Goal: Transaction & Acquisition: Purchase product/service

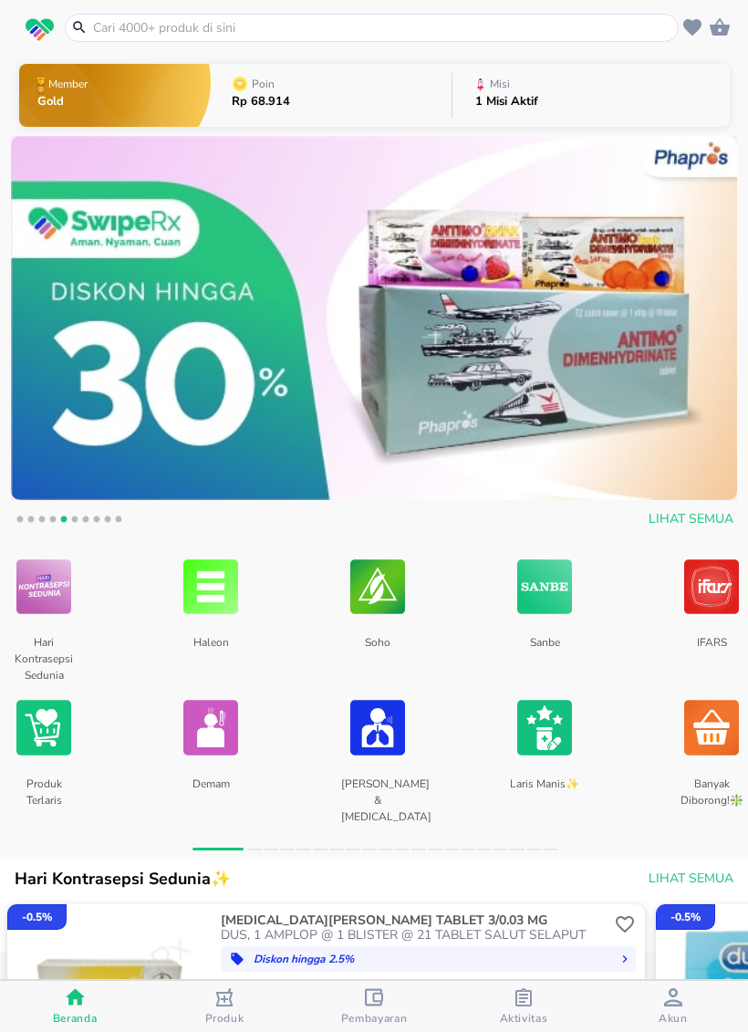
click at [546, 18] on input "text" at bounding box center [382, 27] width 583 height 19
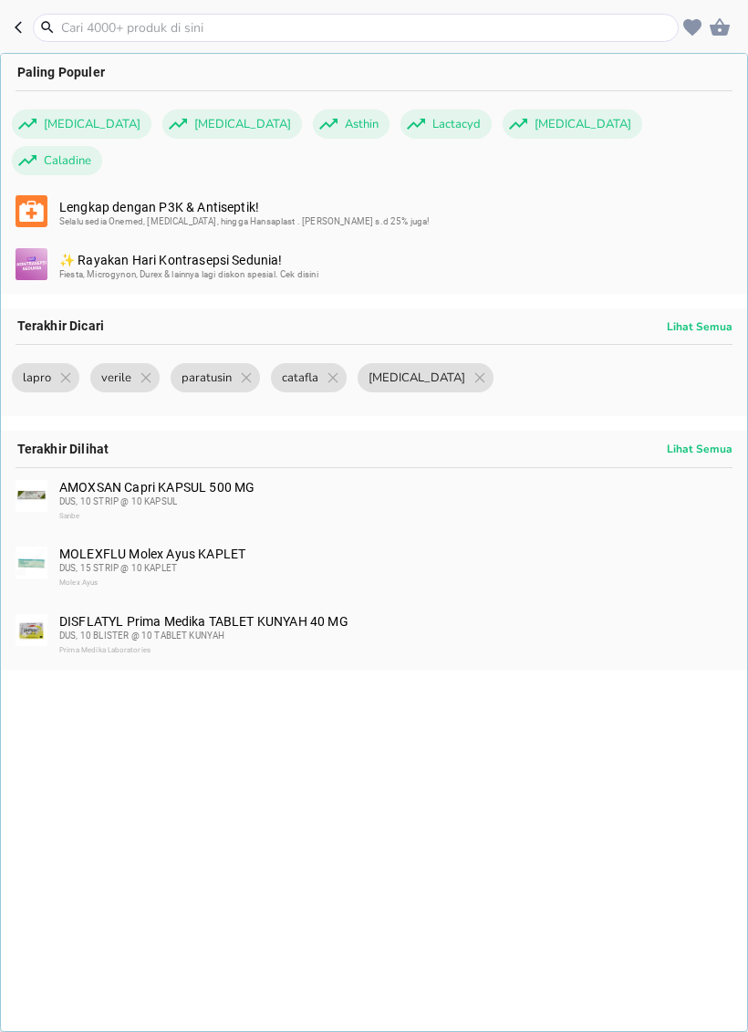
click at [357, 34] on input "text" at bounding box center [366, 27] width 615 height 19
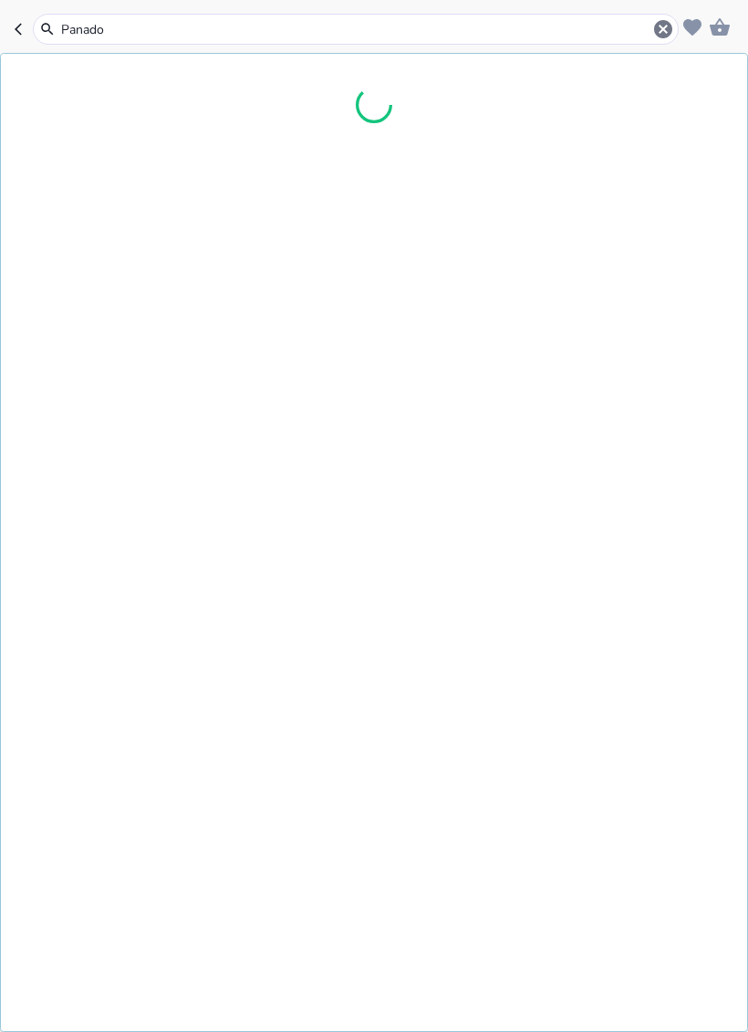
type input "[MEDICAL_DATA]"
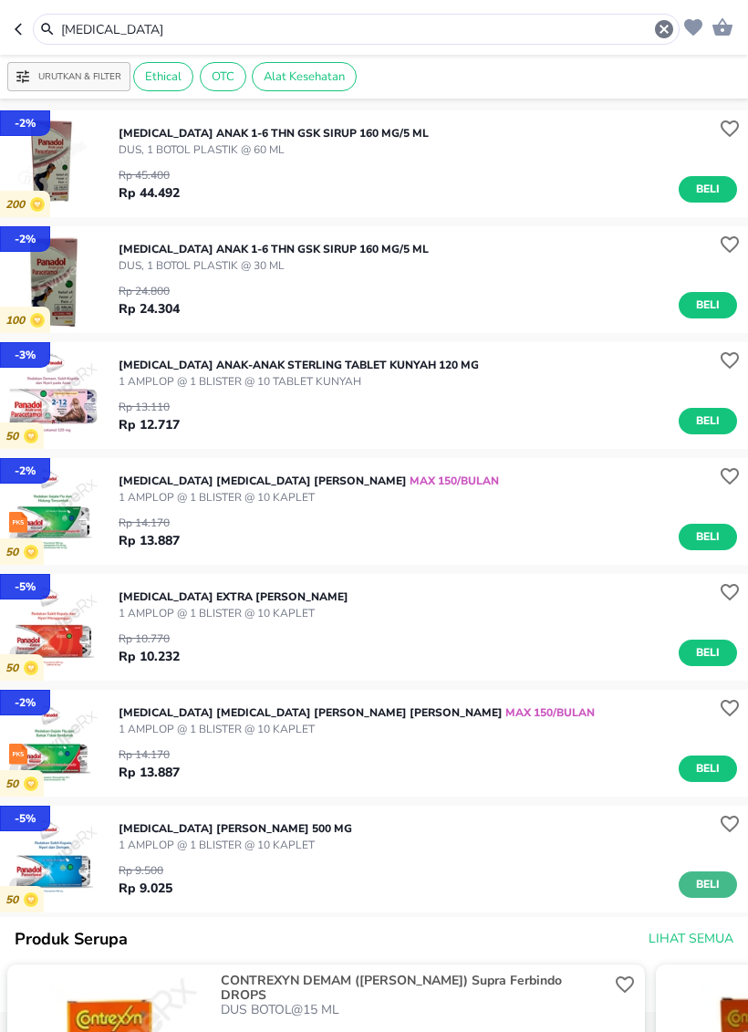
click at [698, 877] on span "Beli" at bounding box center [707, 884] width 31 height 19
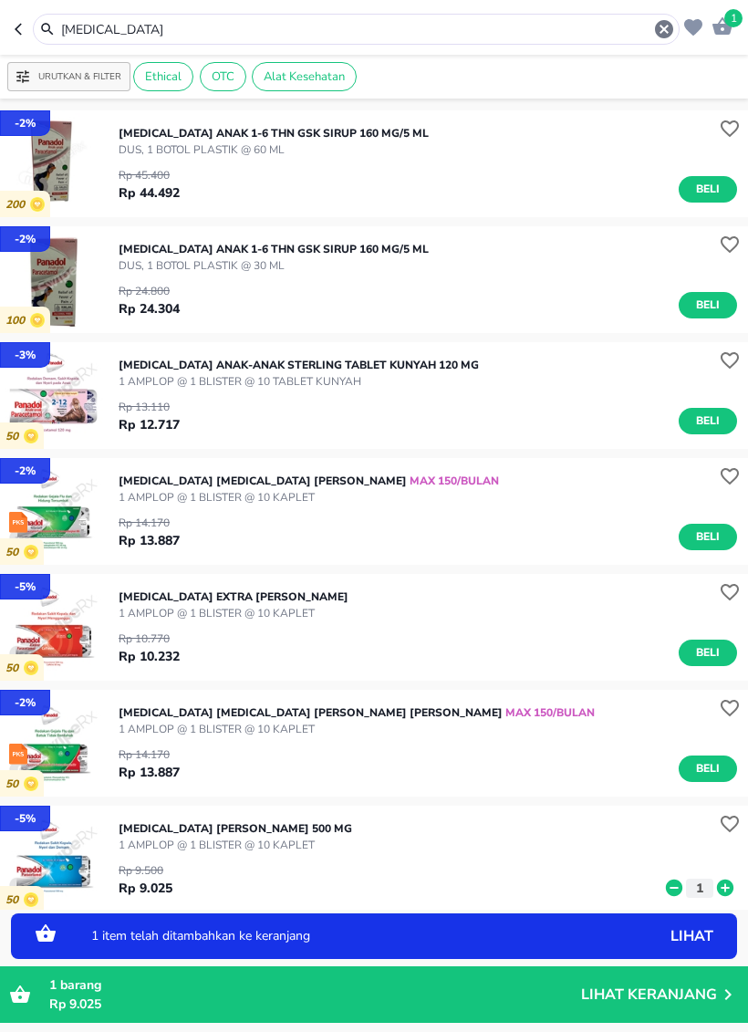
click at [723, 895] on icon at bounding box center [725, 887] width 16 height 16
click at [721, 895] on icon at bounding box center [725, 888] width 24 height 20
click at [723, 898] on div "[MEDICAL_DATA] [PERSON_NAME] 500 MG 1 AMPLOP @ 1 BLISTER @ [GEOGRAPHIC_DATA][PE…" at bounding box center [433, 859] width 629 height 96
click at [723, 889] on icon at bounding box center [725, 887] width 16 height 16
click at [722, 894] on icon at bounding box center [725, 887] width 16 height 16
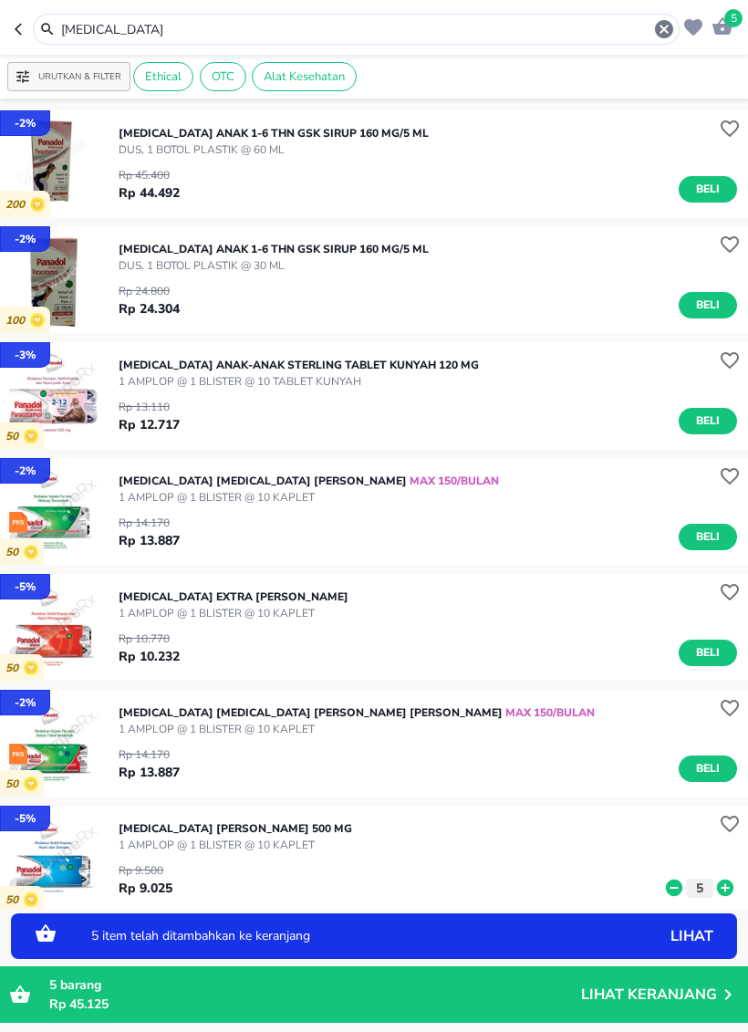
click at [440, 57] on div "Urutkan & Filter Ethical OTC Alat Kesehatan" at bounding box center [374, 77] width 748 height 44
click at [430, 36] on input "[MEDICAL_DATA]" at bounding box center [356, 29] width 594 height 19
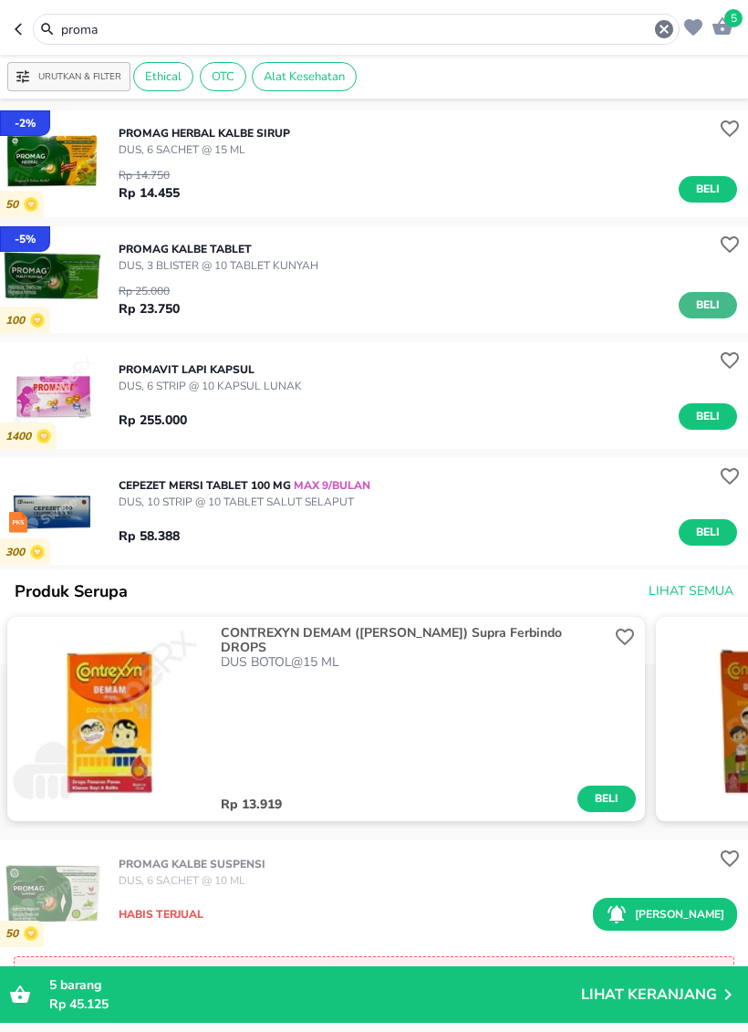
click at [691, 314] on button "Beli" at bounding box center [708, 305] width 58 height 26
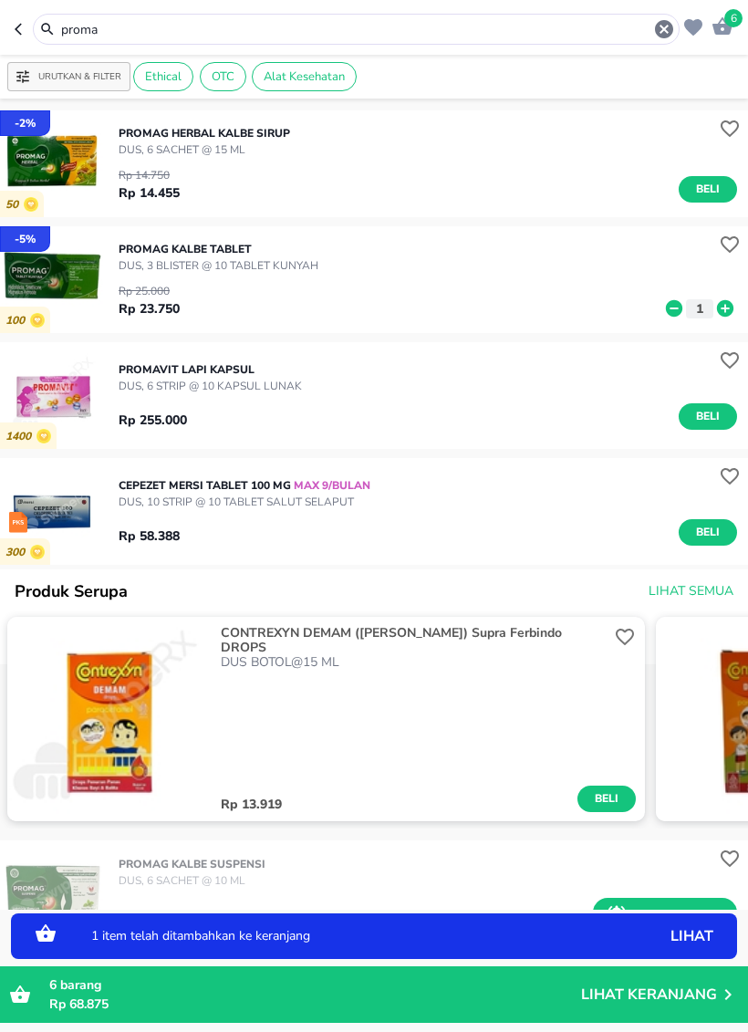
click at [726, 314] on icon at bounding box center [725, 308] width 16 height 16
click at [431, 34] on input "proma" at bounding box center [356, 29] width 594 height 19
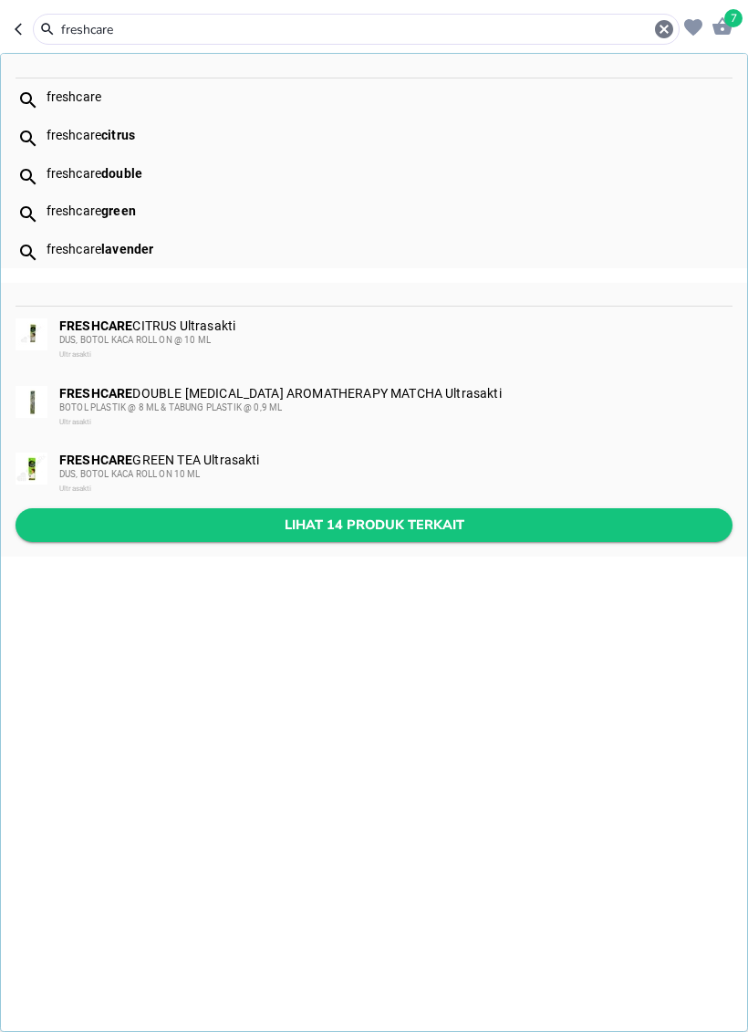
click at [400, 526] on span "Lihat 14 produk terkait" at bounding box center [374, 525] width 688 height 23
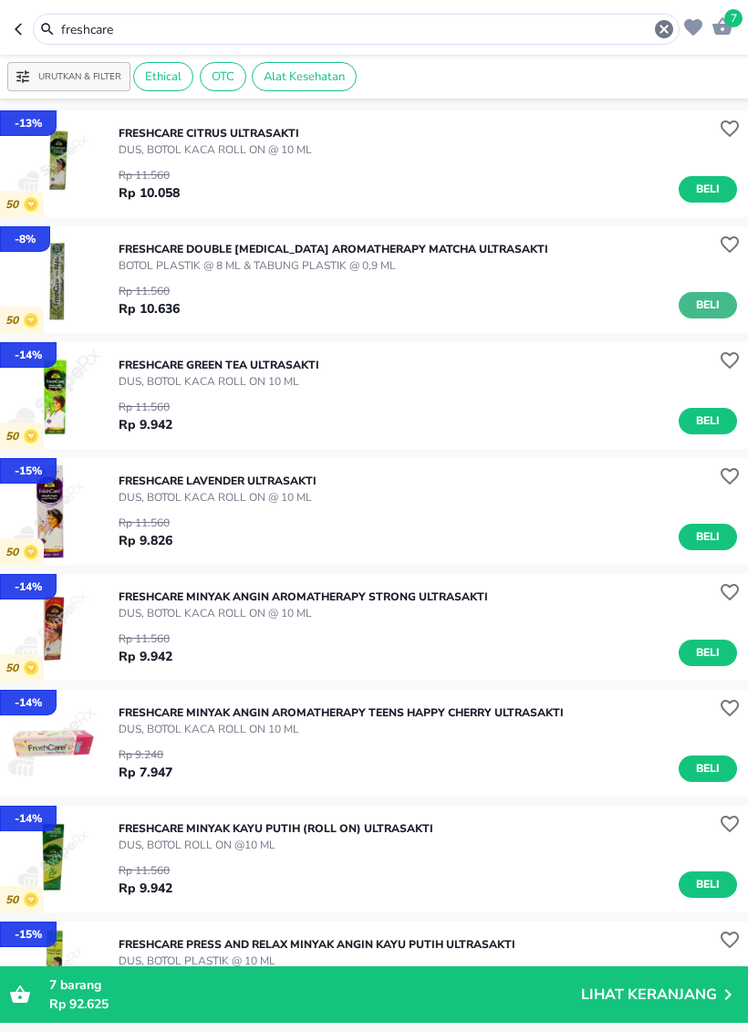
click at [710, 309] on span "Beli" at bounding box center [707, 305] width 31 height 19
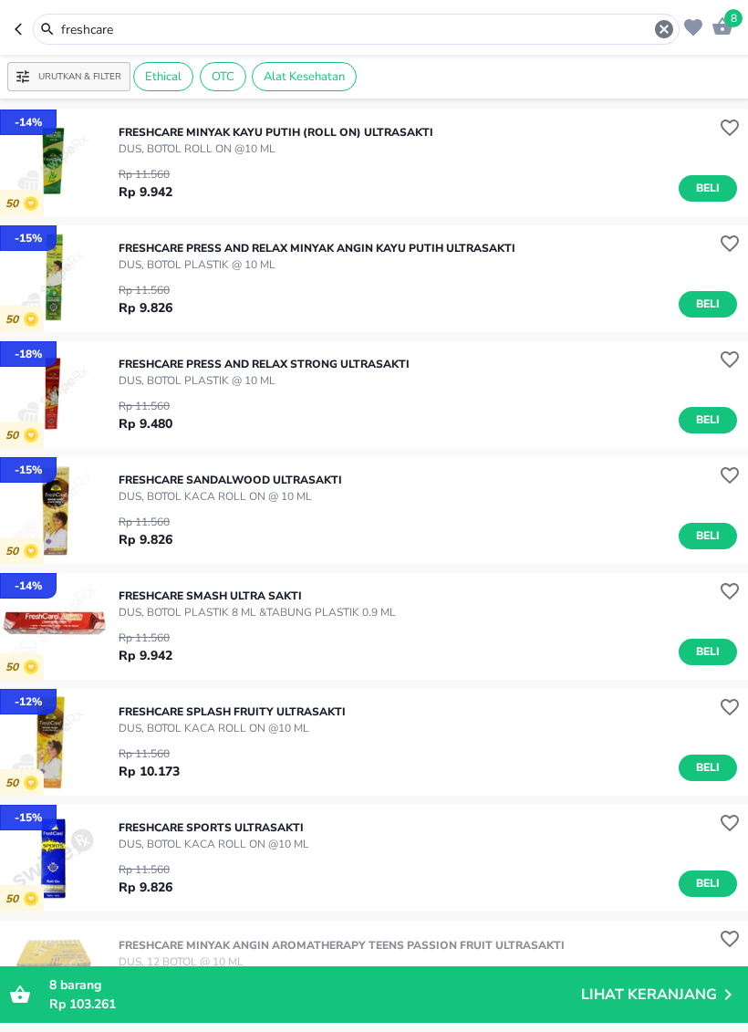
scroll to position [704, 0]
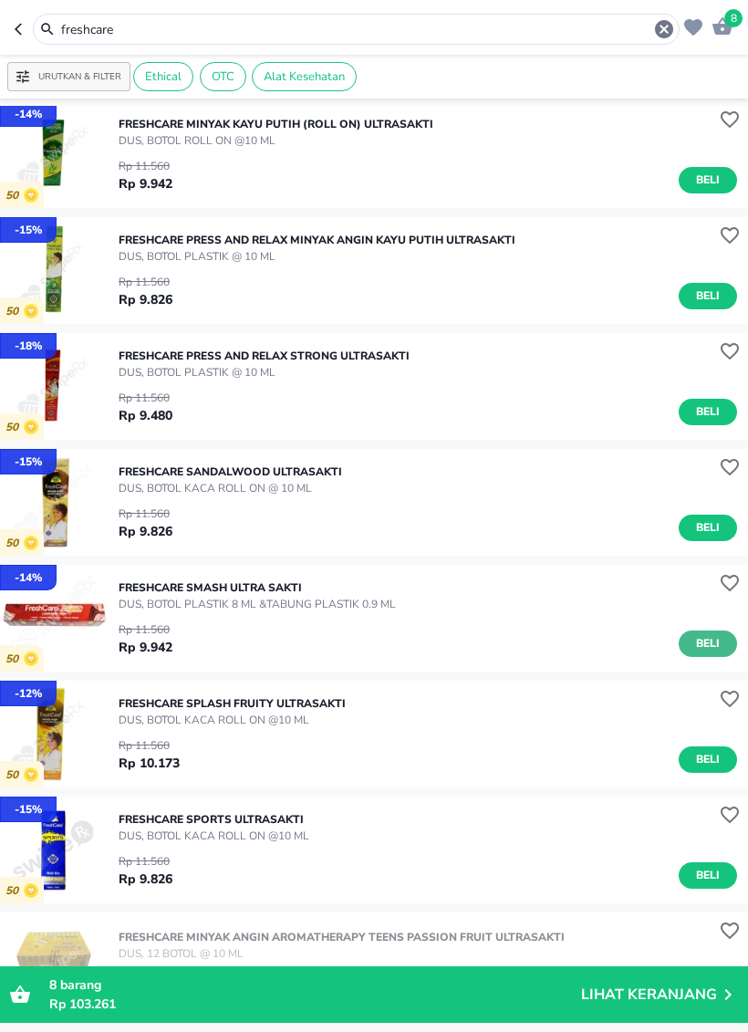
click at [698, 655] on button "Beli" at bounding box center [708, 643] width 58 height 26
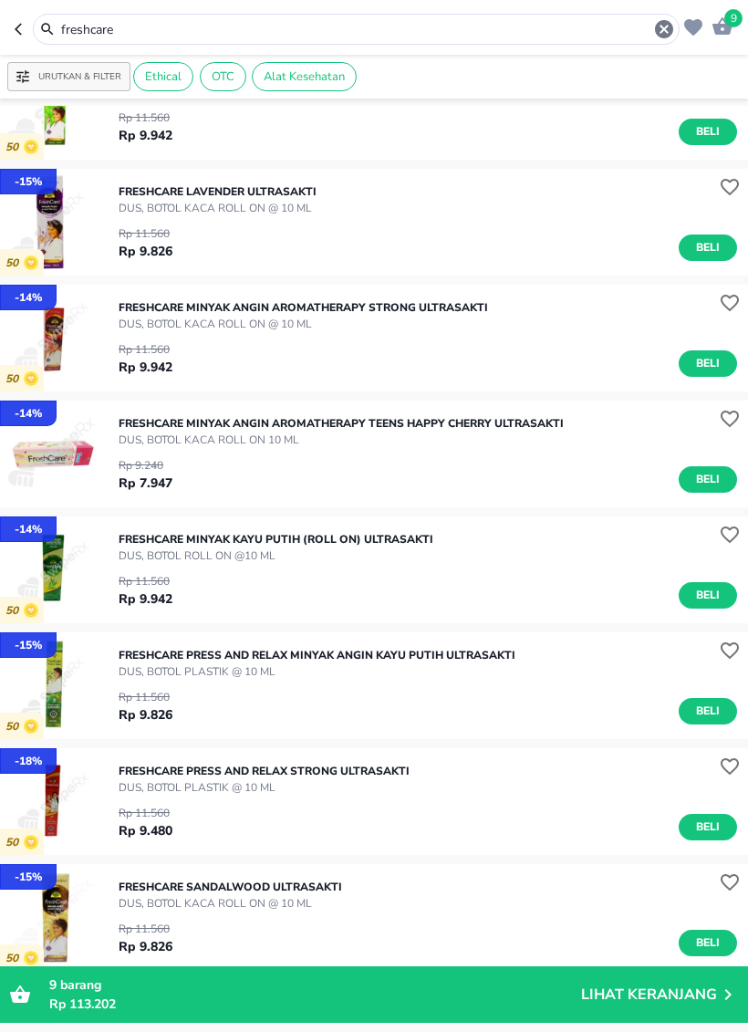
scroll to position [286, 0]
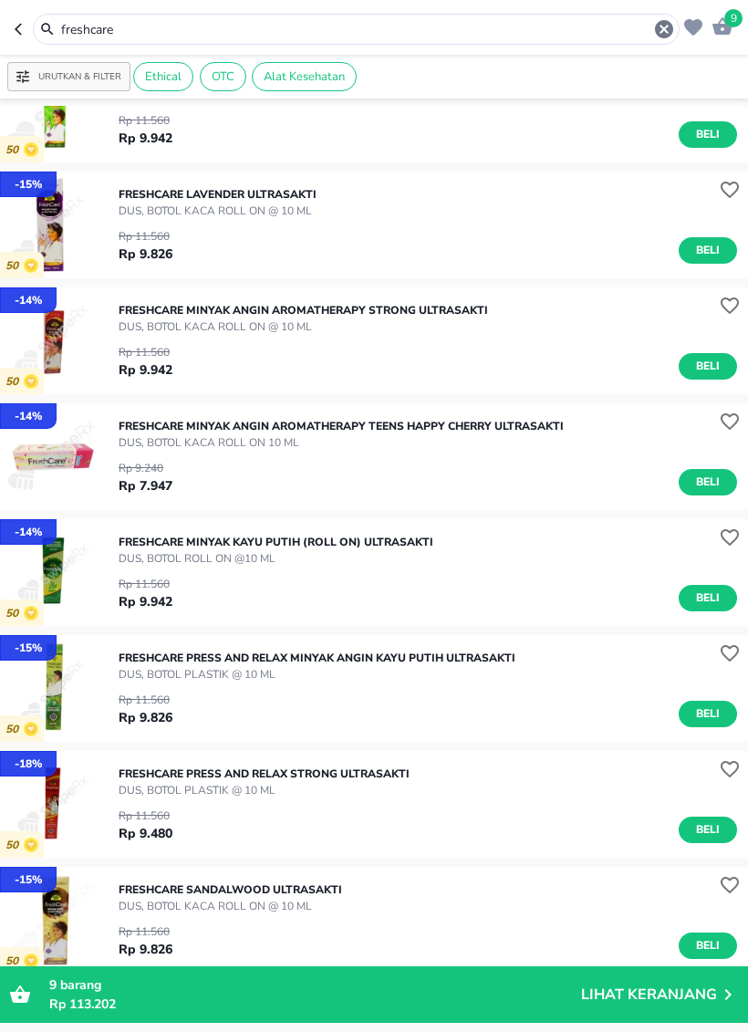
click at [46, 686] on img "button" at bounding box center [53, 688] width 107 height 107
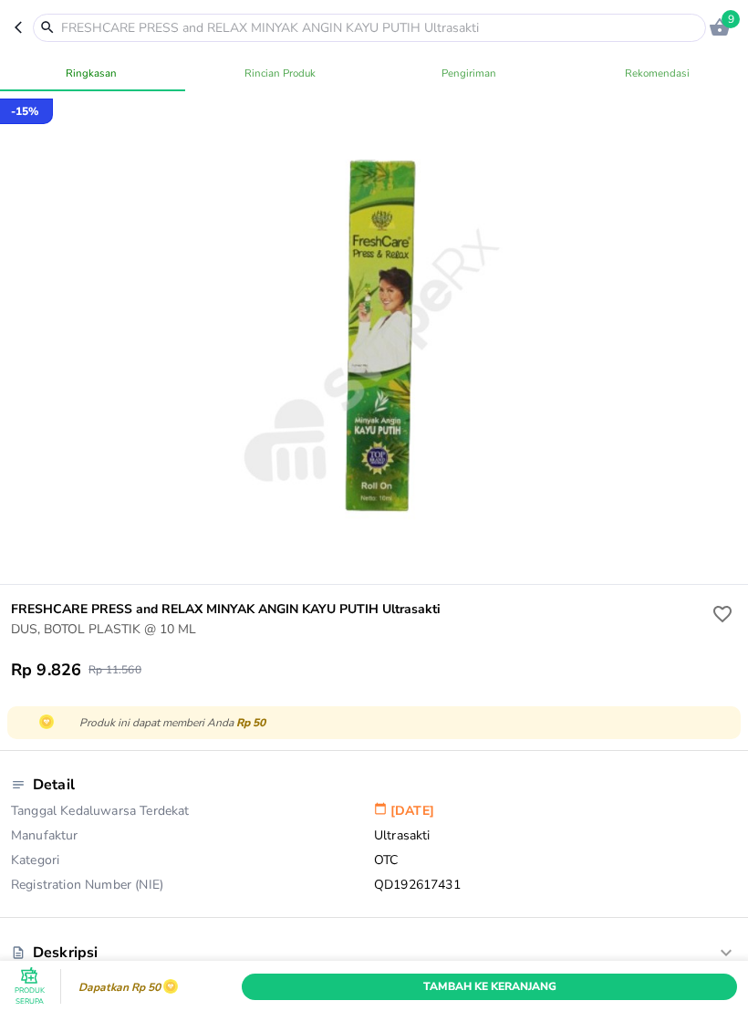
click at [398, 440] on div at bounding box center [377, 342] width 435 height 435
click at [20, 26] on icon "button" at bounding box center [22, 27] width 15 height 15
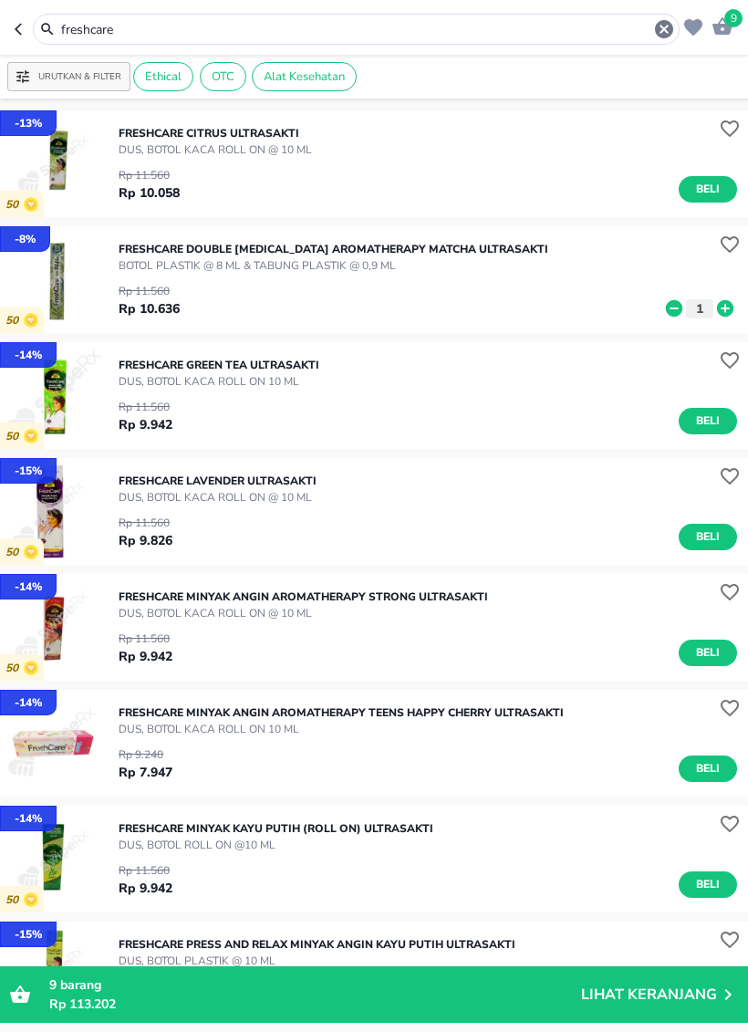
click at [452, 30] on input "freshcare" at bounding box center [356, 29] width 594 height 19
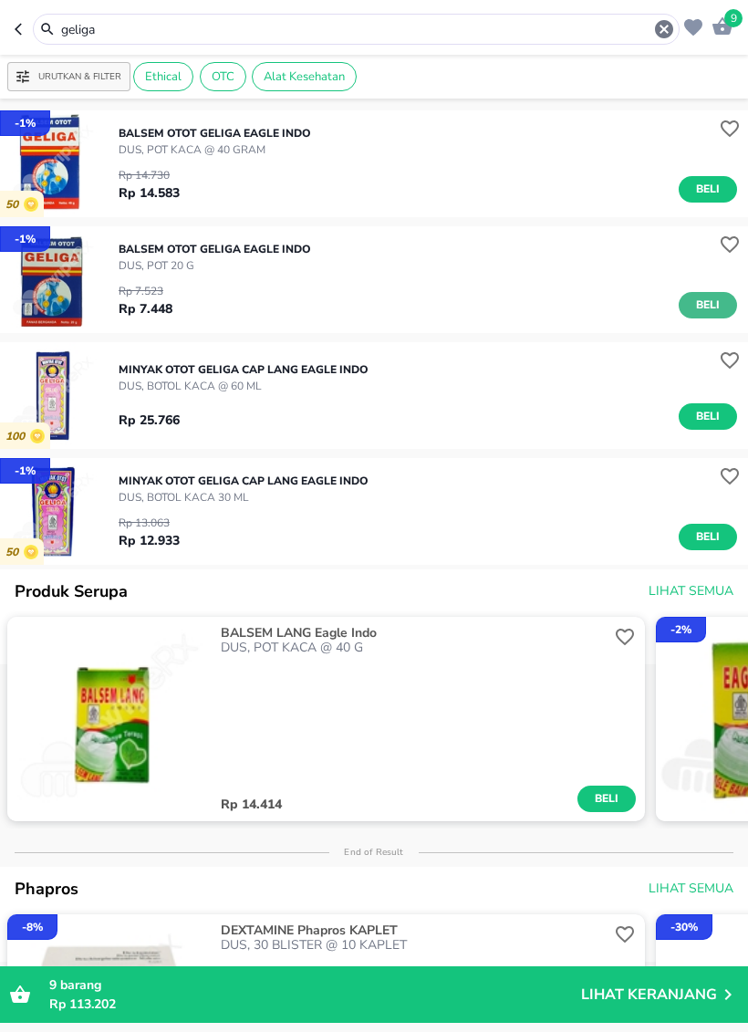
click at [707, 314] on span "Beli" at bounding box center [707, 305] width 31 height 19
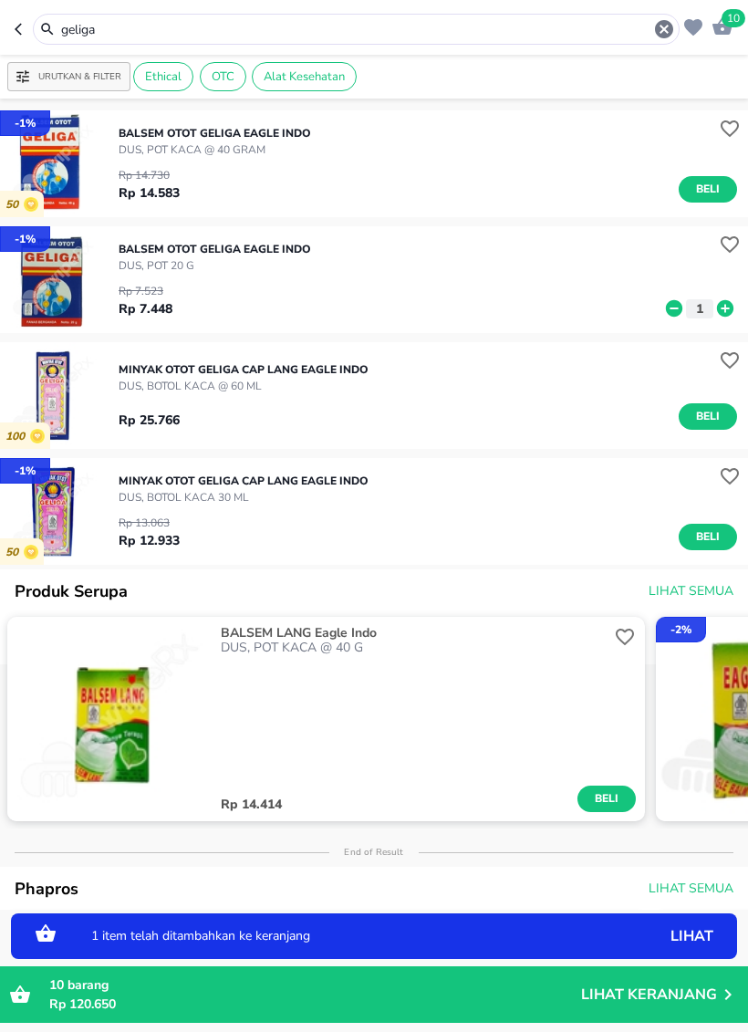
click at [729, 311] on icon at bounding box center [725, 308] width 16 height 16
click at [676, 300] on icon at bounding box center [674, 308] width 24 height 20
click at [511, 32] on input "geliga" at bounding box center [356, 29] width 594 height 19
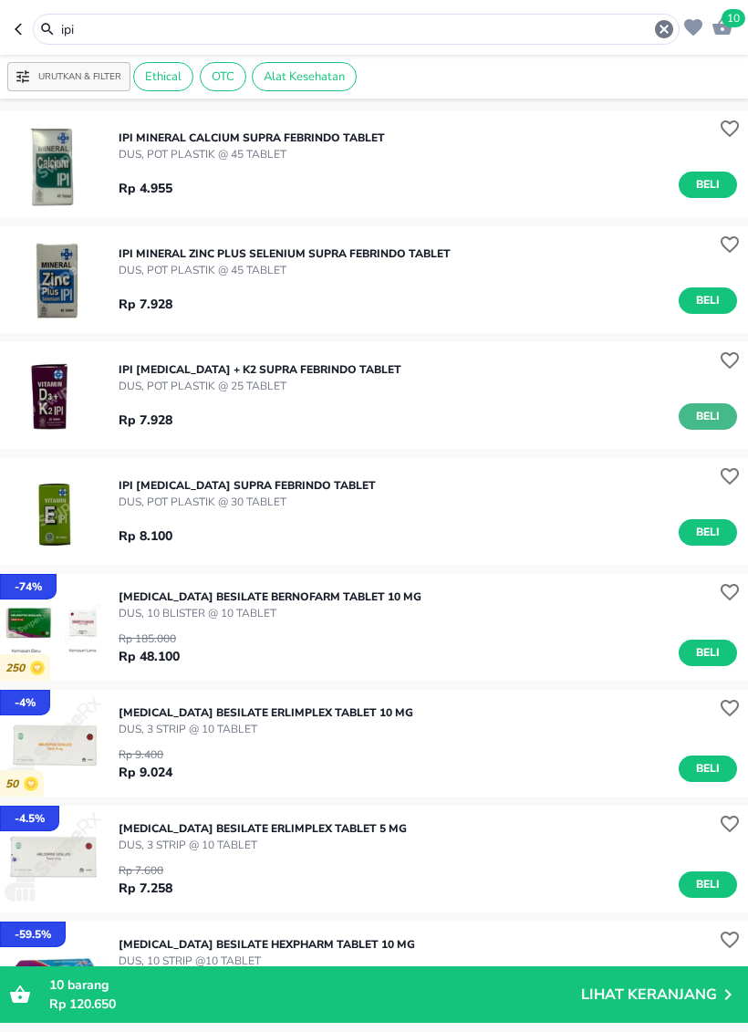
click at [704, 427] on button "Beli" at bounding box center [708, 416] width 58 height 26
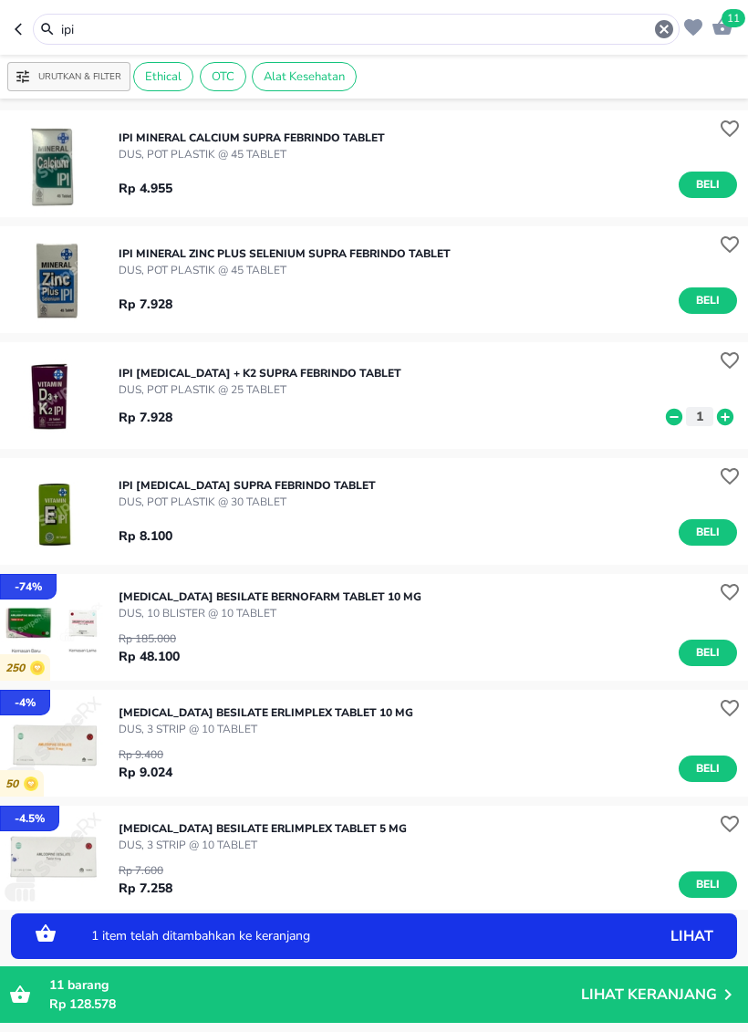
click at [704, 426] on div "1" at bounding box center [699, 417] width 75 height 20
click at [725, 420] on icon at bounding box center [725, 417] width 24 height 20
click at [493, 24] on input "ipi" at bounding box center [356, 29] width 594 height 19
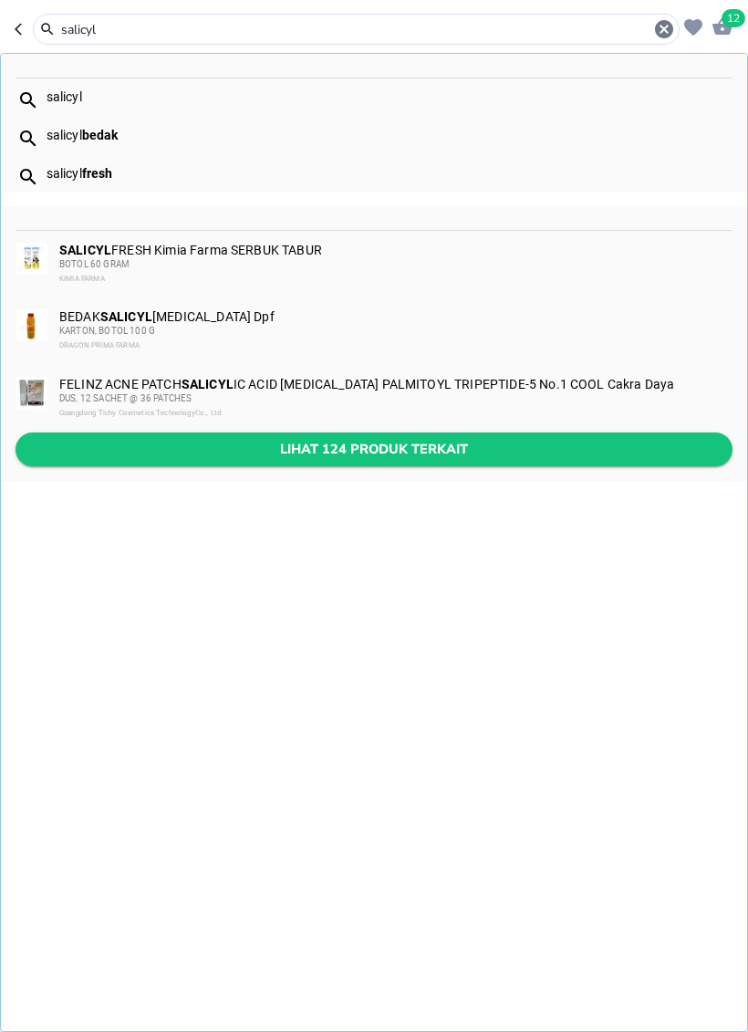
click at [234, 442] on span "Lihat 124 produk terkait" at bounding box center [374, 449] width 688 height 23
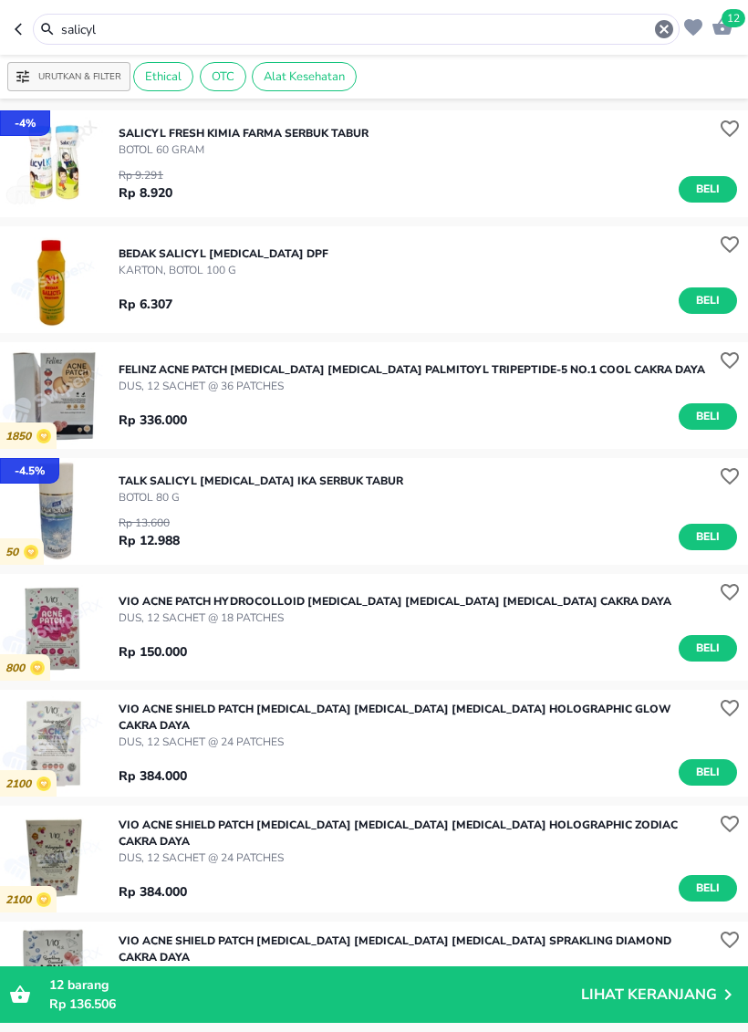
click at [238, 55] on div "Urutkan & Filter Ethical OTC Alat Kesehatan" at bounding box center [374, 77] width 748 height 44
click at [204, 32] on input "salicyl" at bounding box center [356, 29] width 594 height 19
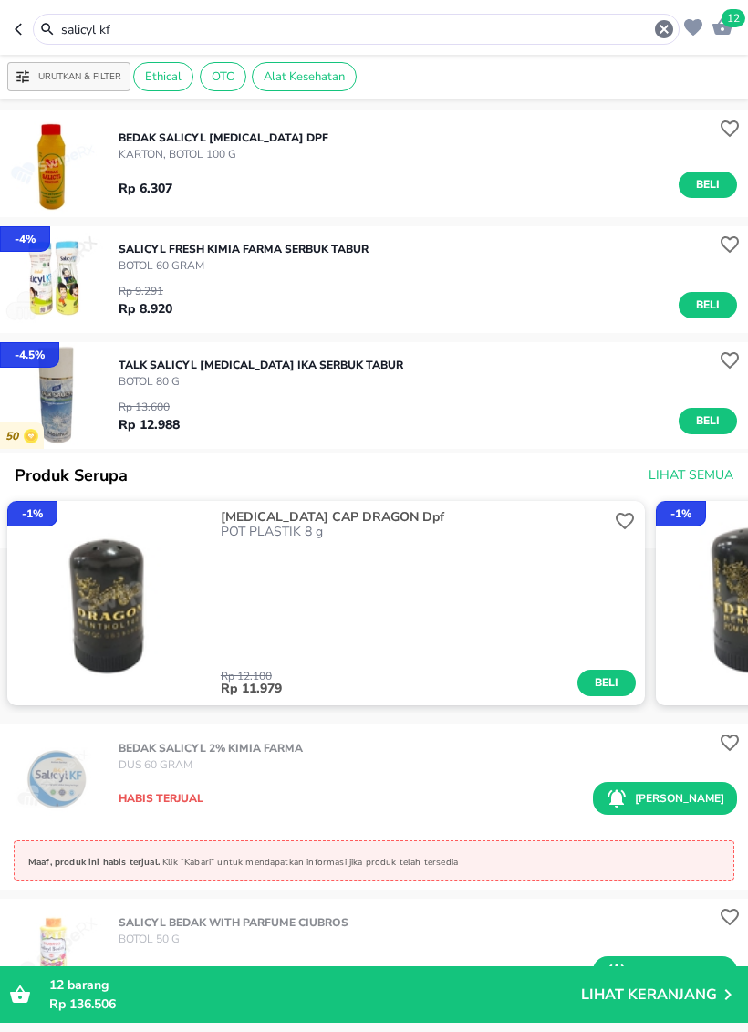
click at [400, 38] on input "salicyl kf" at bounding box center [356, 29] width 594 height 19
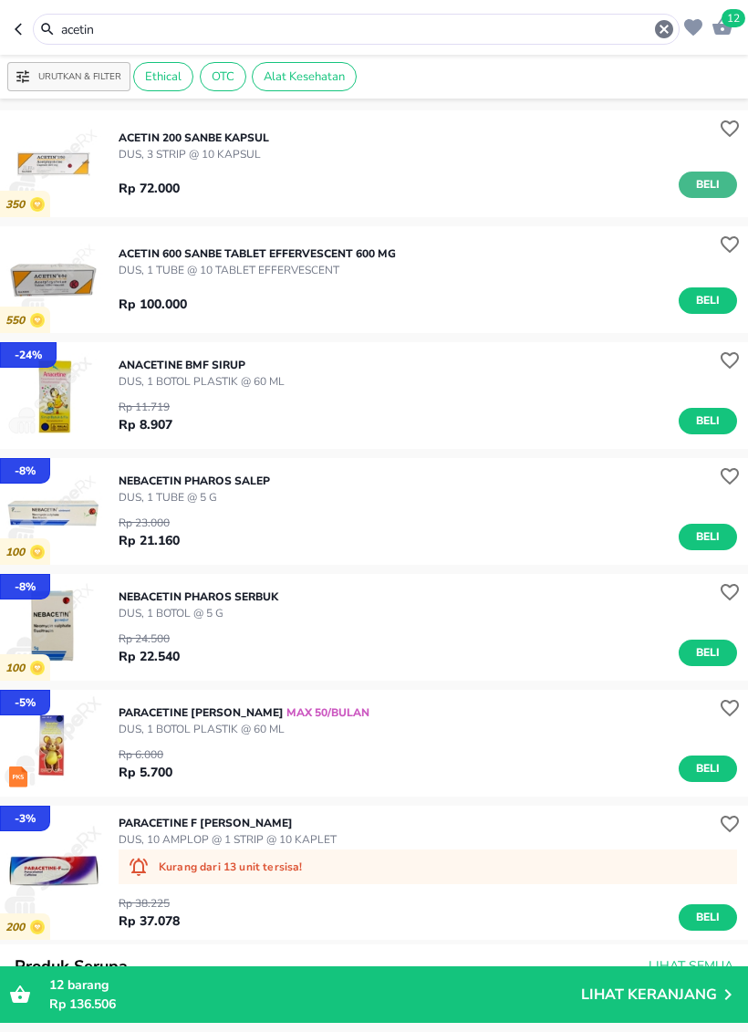
click at [692, 179] on span "Beli" at bounding box center [707, 184] width 31 height 19
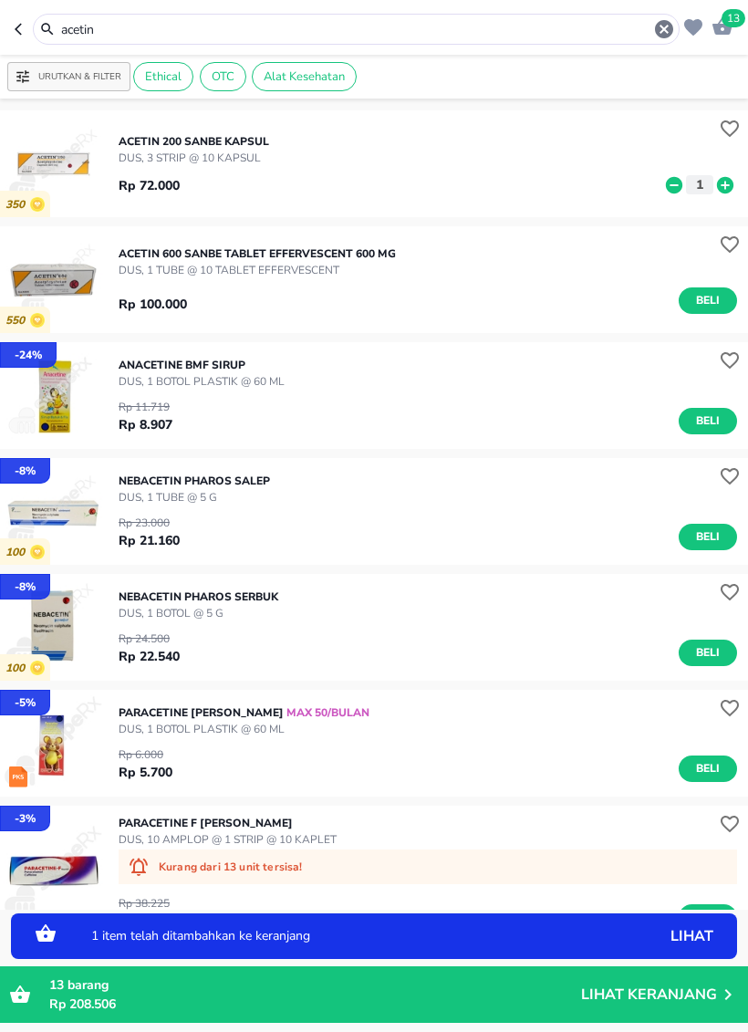
click at [692, 179] on p "1" at bounding box center [699, 184] width 16 height 19
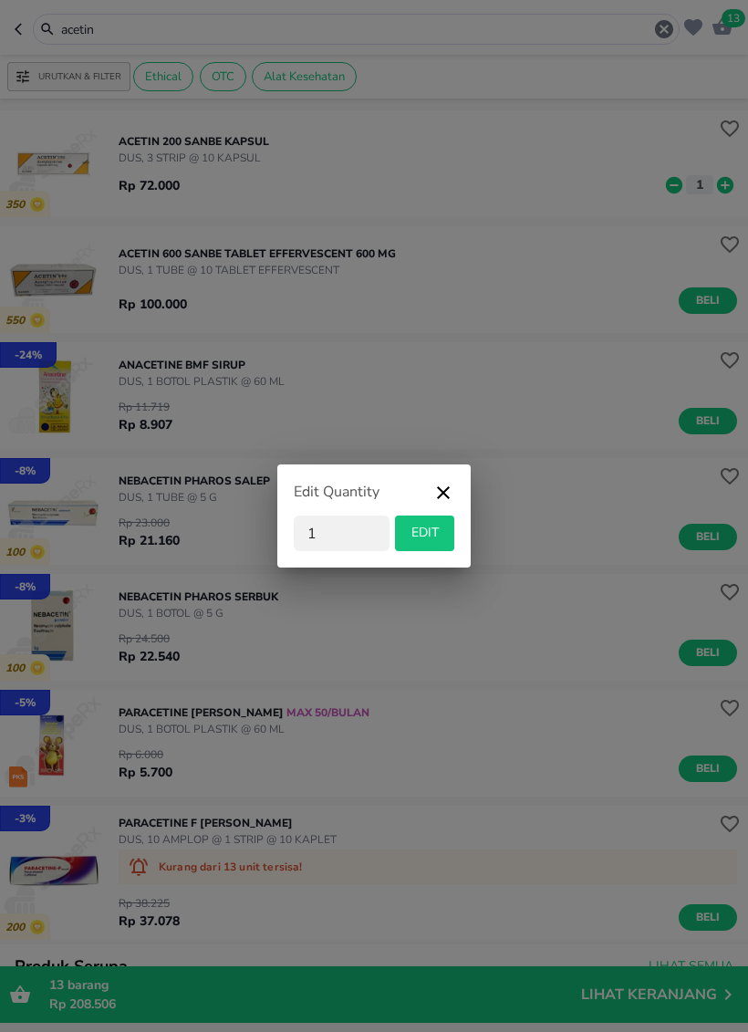
click at [440, 492] on icon "button" at bounding box center [443, 498] width 22 height 33
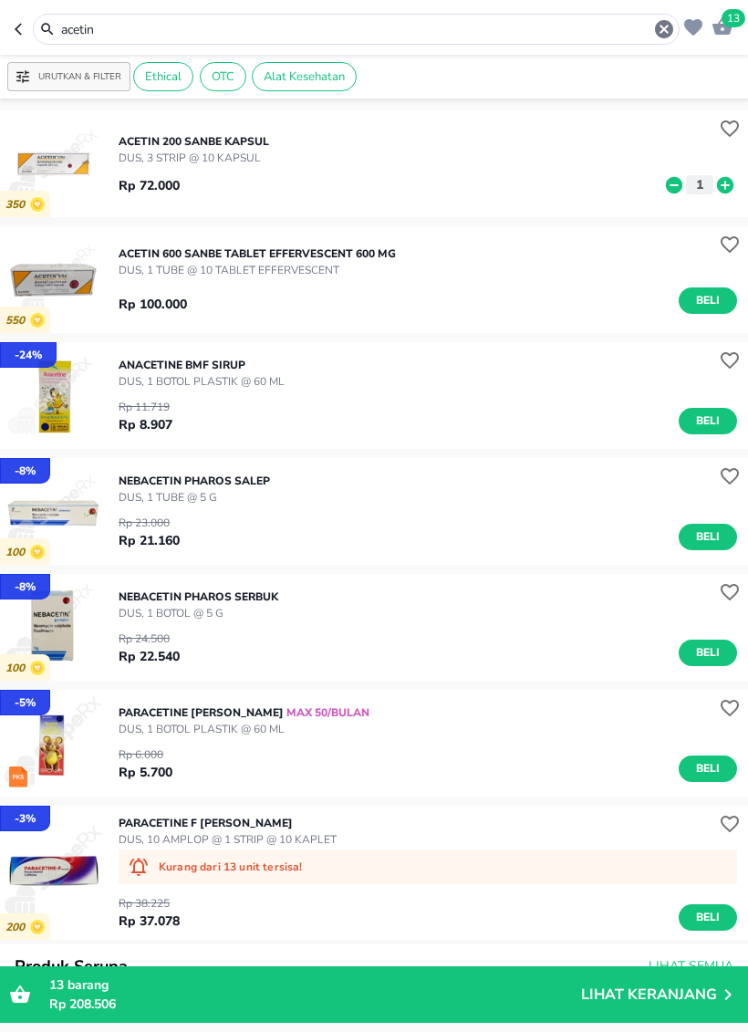
click at [740, 167] on div "ACETIN 200 Sanbe KAPSUL DUS, 3 STRIP @ 10 KAPSUL Rp 72.000 1" at bounding box center [433, 164] width 629 height 80
click at [721, 192] on icon at bounding box center [725, 184] width 16 height 16
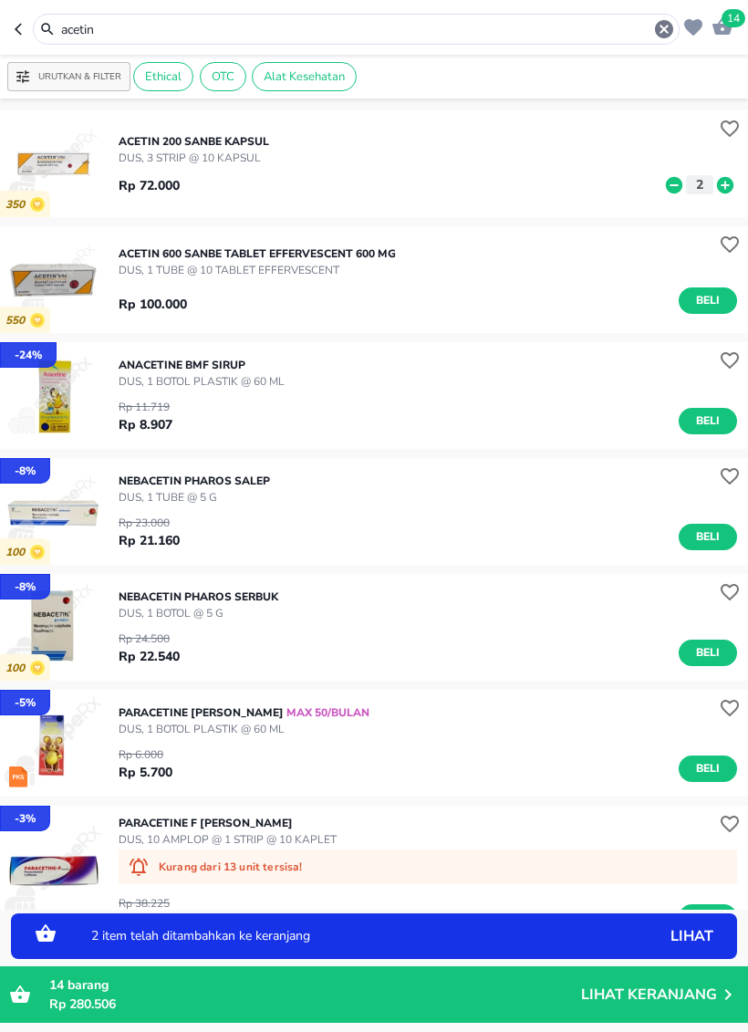
click at [451, 26] on input "acetin" at bounding box center [356, 29] width 594 height 19
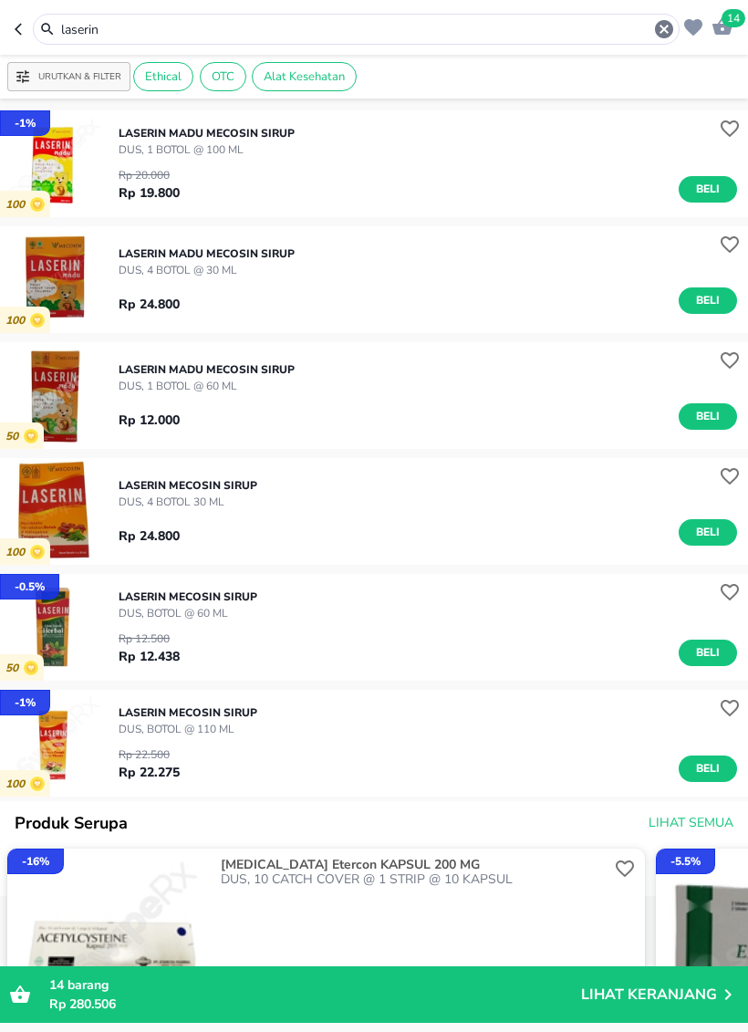
click at [46, 627] on img "button" at bounding box center [53, 627] width 107 height 107
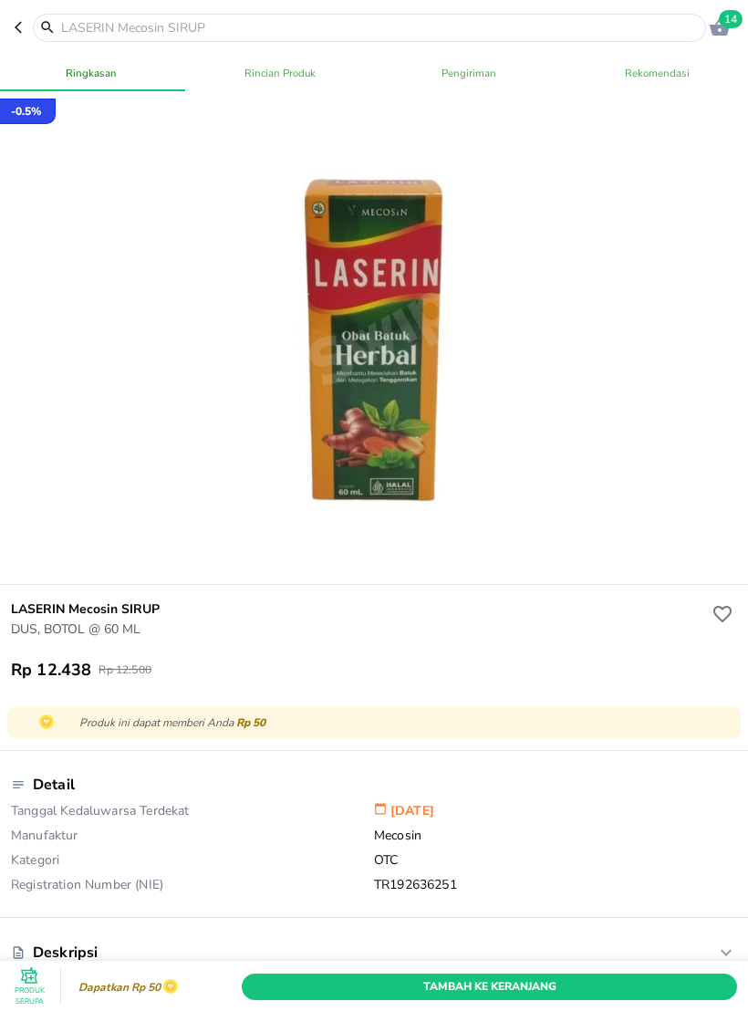
click at [19, 34] on icon "button" at bounding box center [22, 27] width 15 height 15
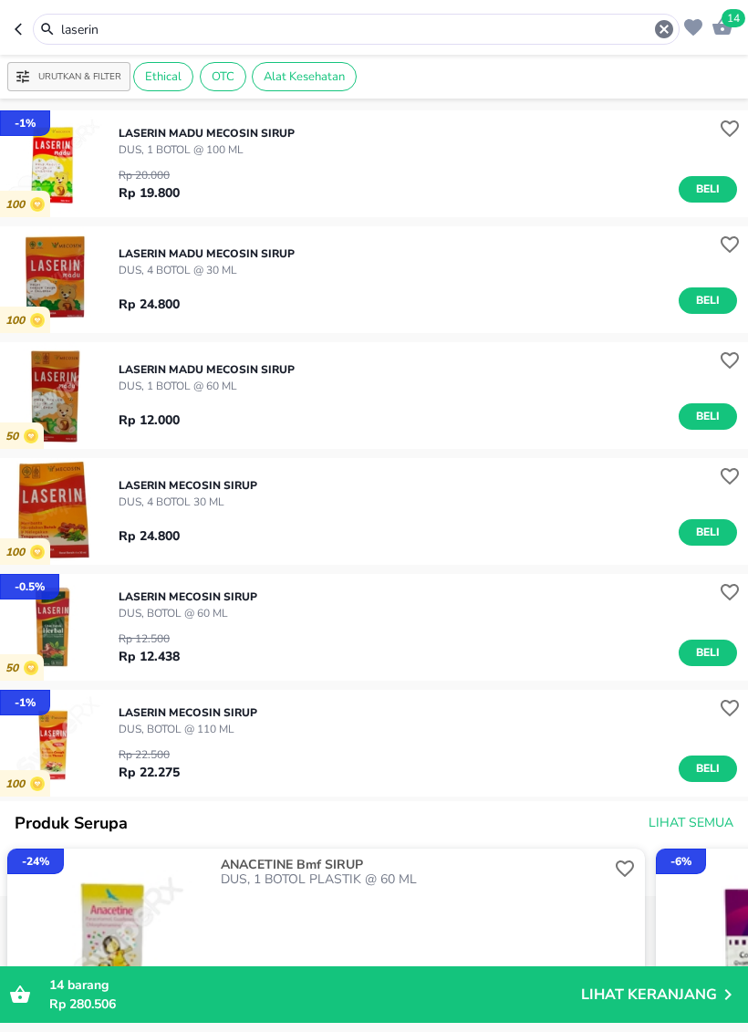
click at [54, 741] on img "button" at bounding box center [53, 743] width 107 height 107
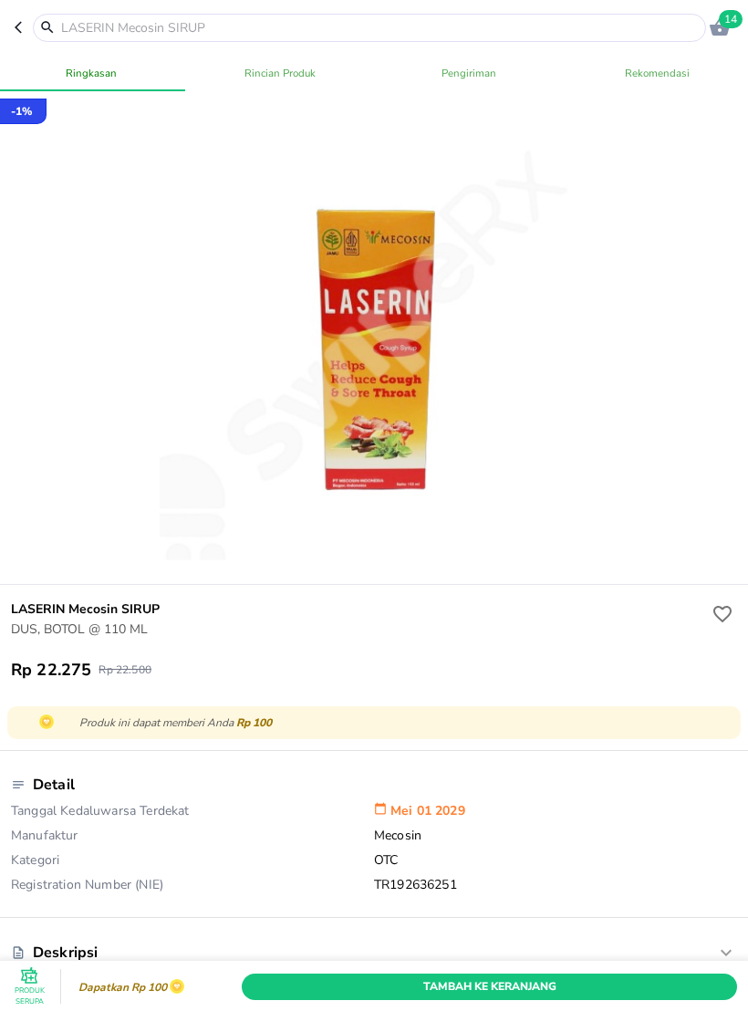
click at [15, 29] on icon "button" at bounding box center [22, 27] width 15 height 15
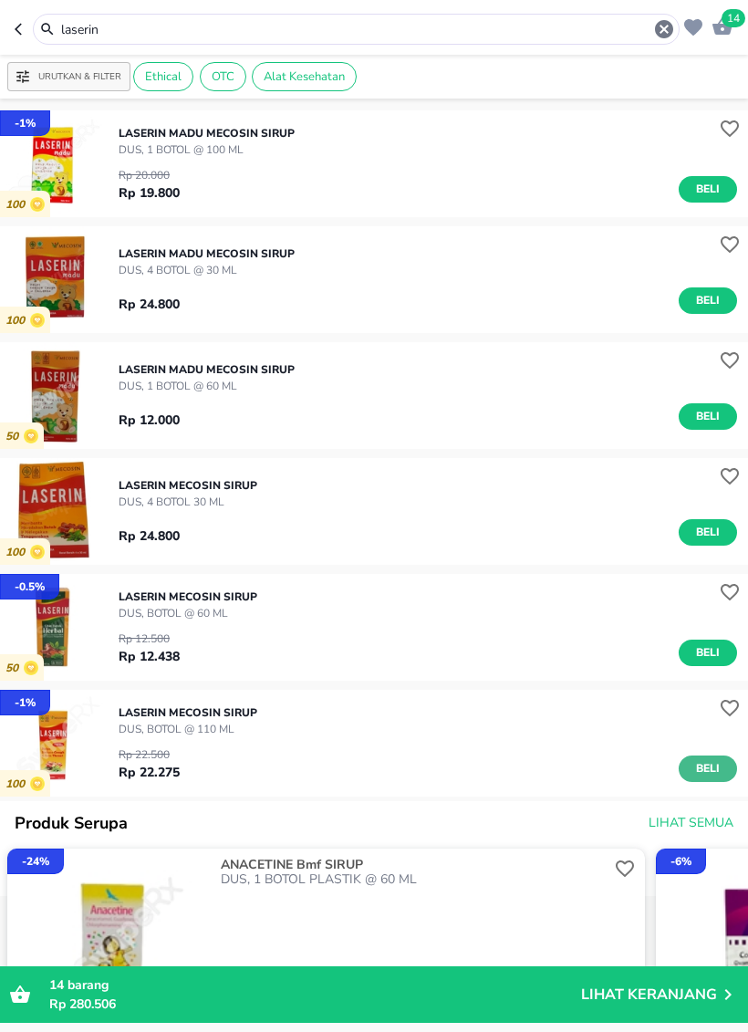
click at [703, 774] on span "Beli" at bounding box center [707, 768] width 31 height 19
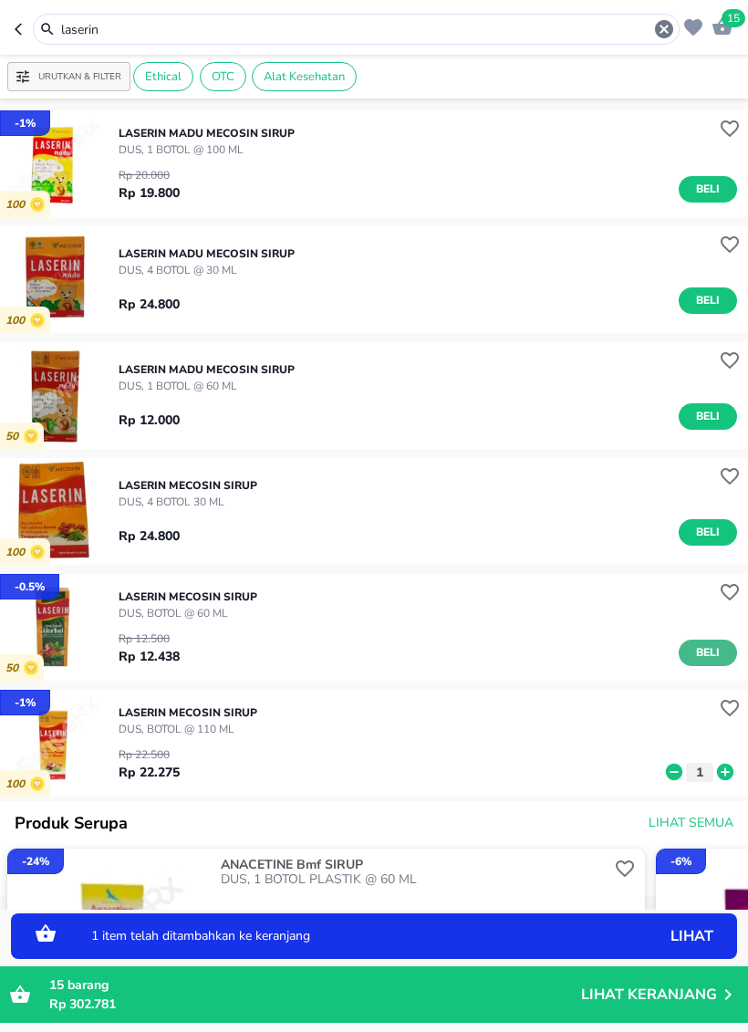
click at [711, 656] on span "Beli" at bounding box center [707, 652] width 31 height 19
click at [721, 659] on icon at bounding box center [725, 656] width 16 height 16
click at [670, 657] on icon at bounding box center [674, 656] width 16 height 16
click at [112, 26] on input "laserin" at bounding box center [356, 29] width 594 height 19
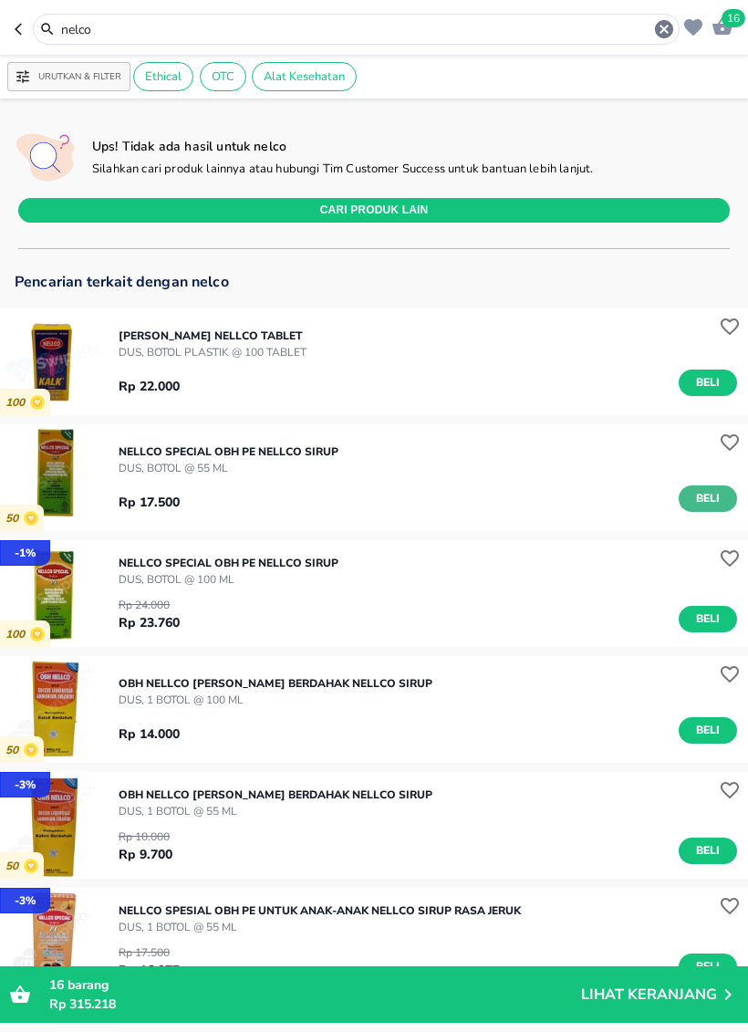
click at [701, 504] on span "Beli" at bounding box center [707, 498] width 31 height 19
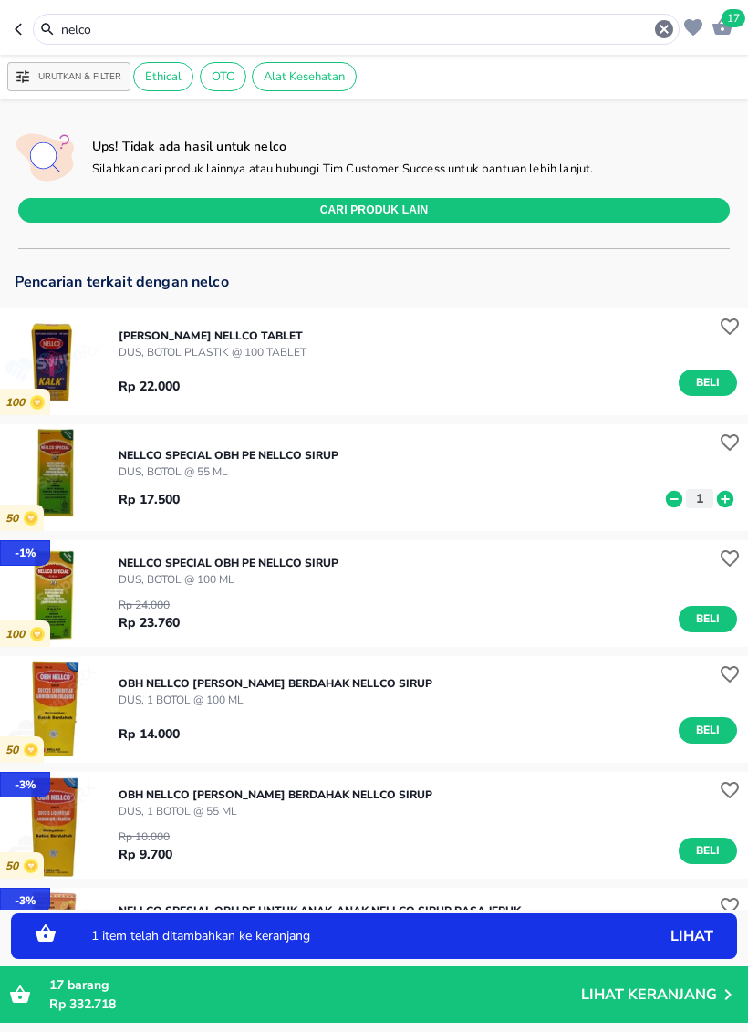
click at [701, 504] on p "1" at bounding box center [699, 498] width 16 height 19
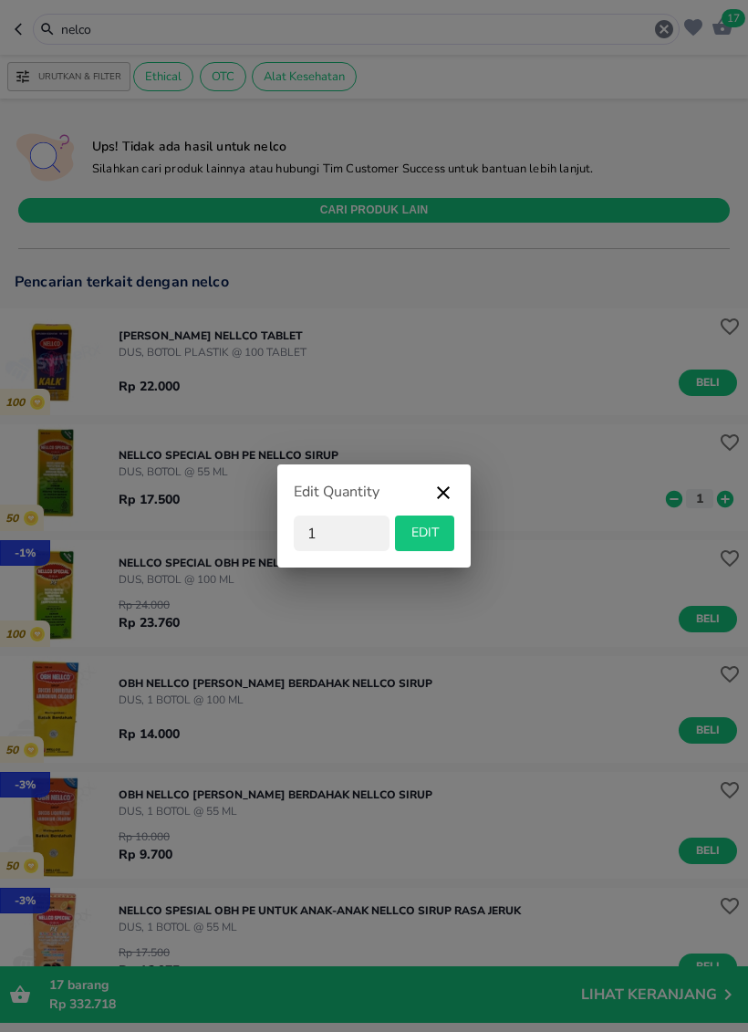
click at [440, 493] on icon "button" at bounding box center [443, 498] width 22 height 33
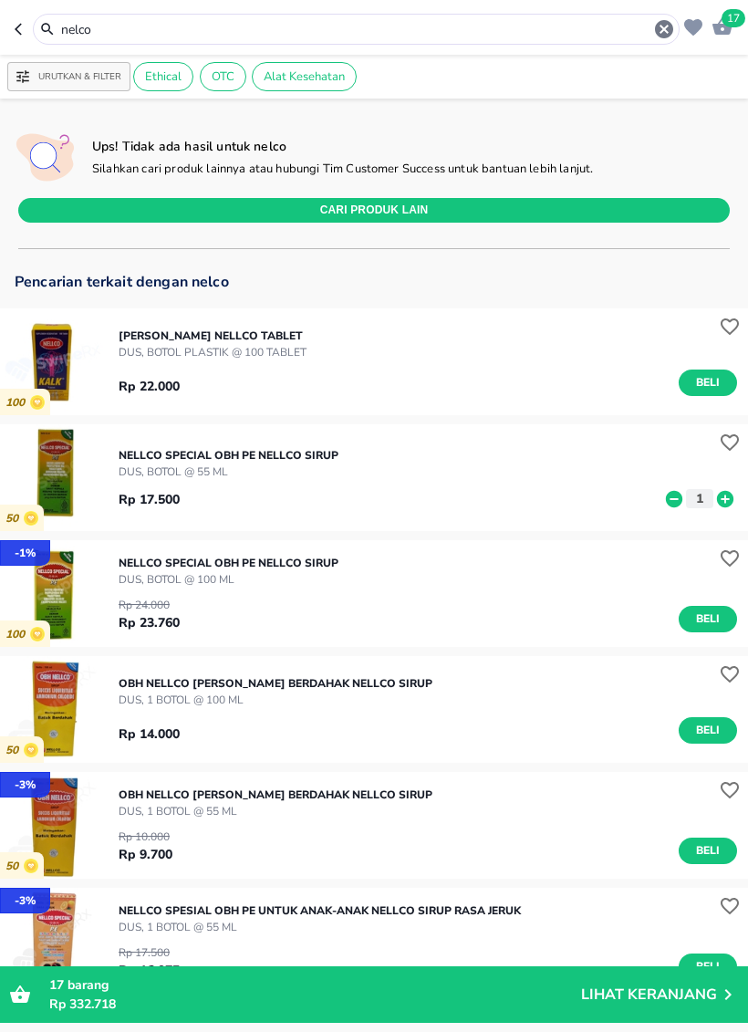
click at [721, 500] on icon at bounding box center [725, 498] width 16 height 16
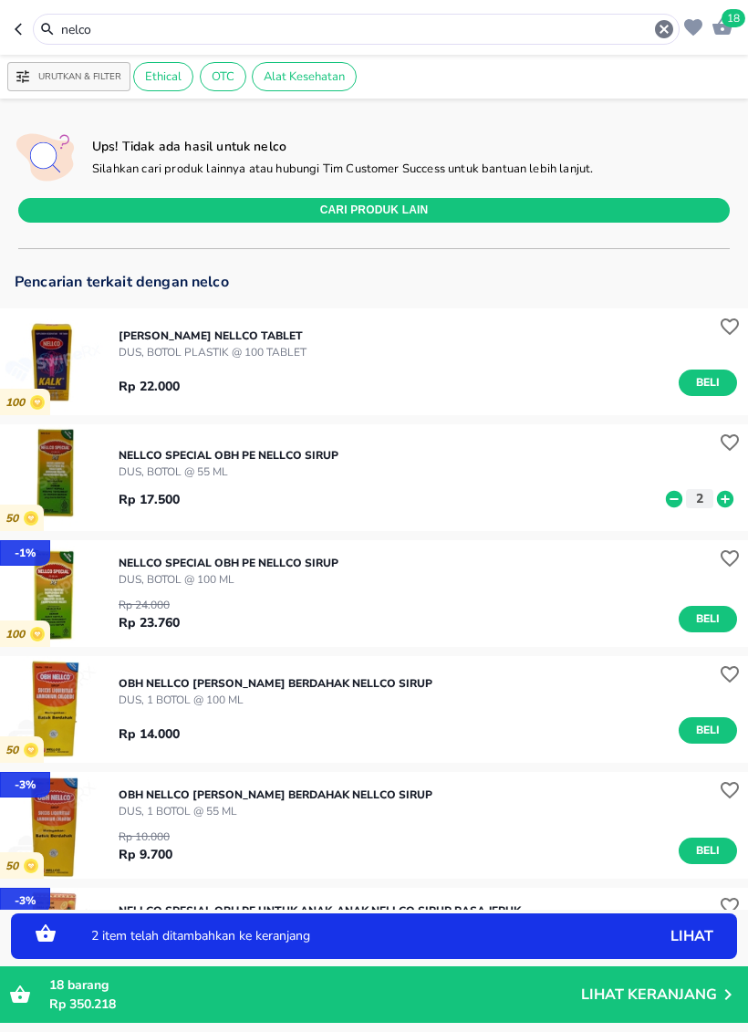
click at [720, 499] on icon at bounding box center [725, 498] width 16 height 16
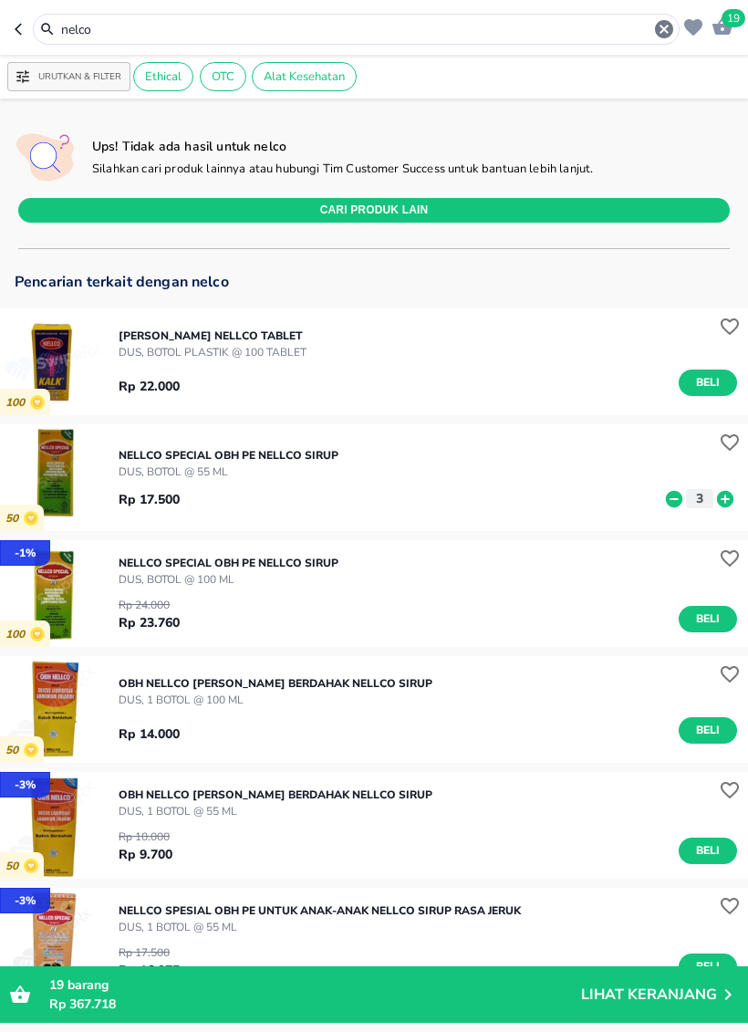
click at [439, 26] on input "nelco" at bounding box center [356, 29] width 594 height 19
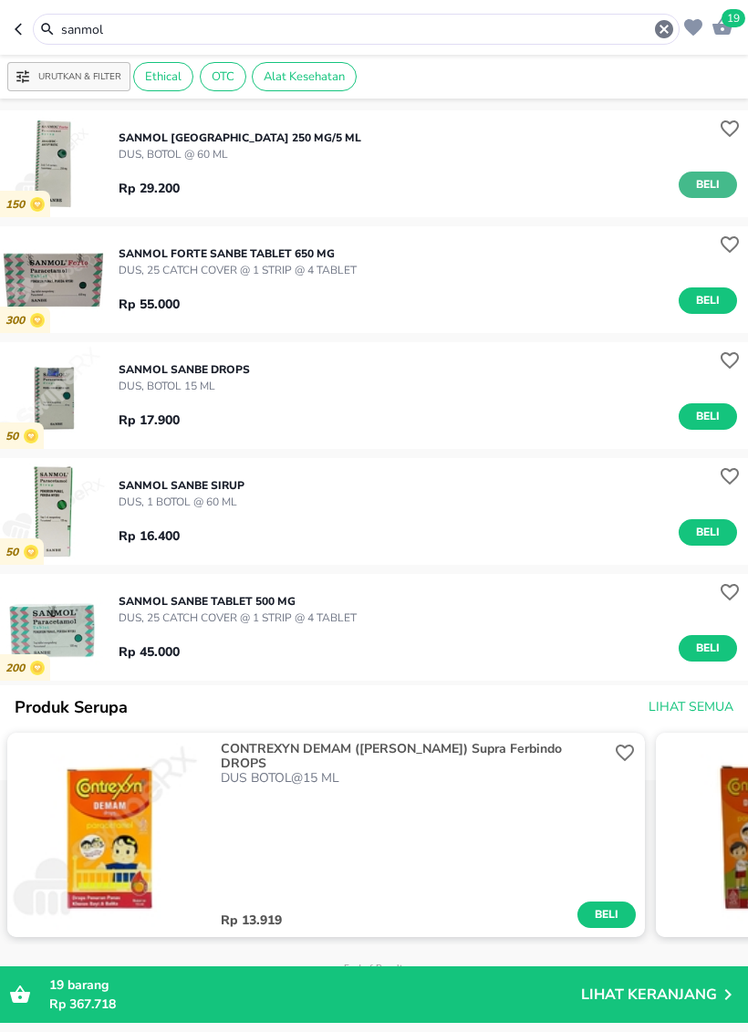
click at [712, 182] on span "Beli" at bounding box center [707, 184] width 31 height 19
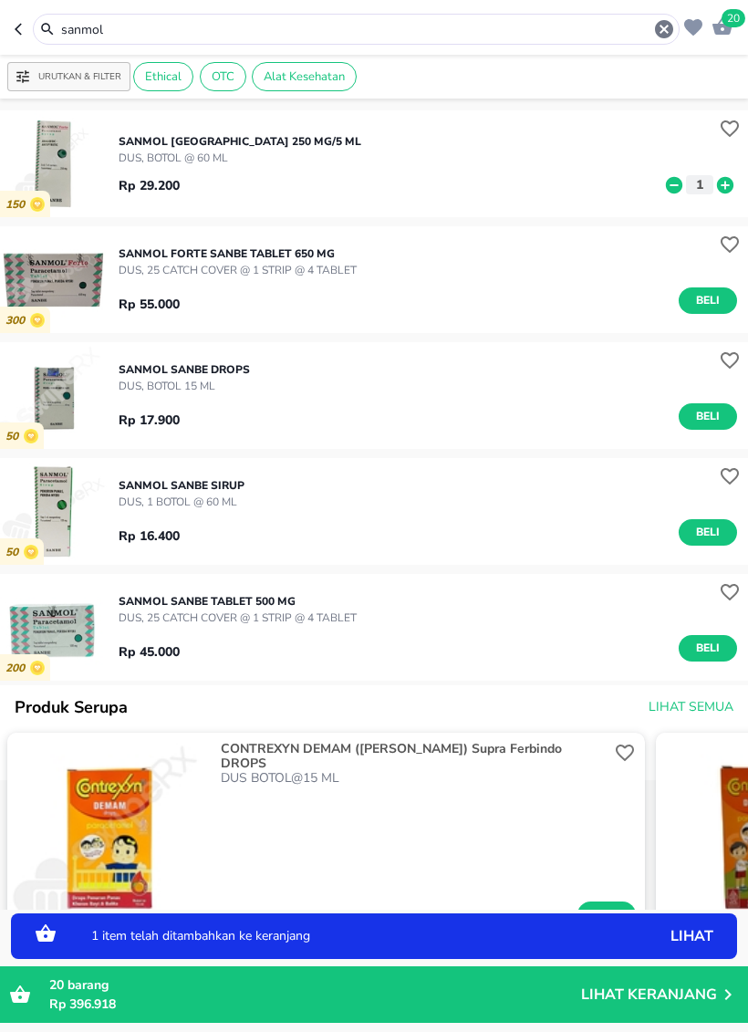
click at [722, 188] on icon at bounding box center [725, 184] width 16 height 16
click at [483, 31] on input "sanmol" at bounding box center [356, 29] width 594 height 19
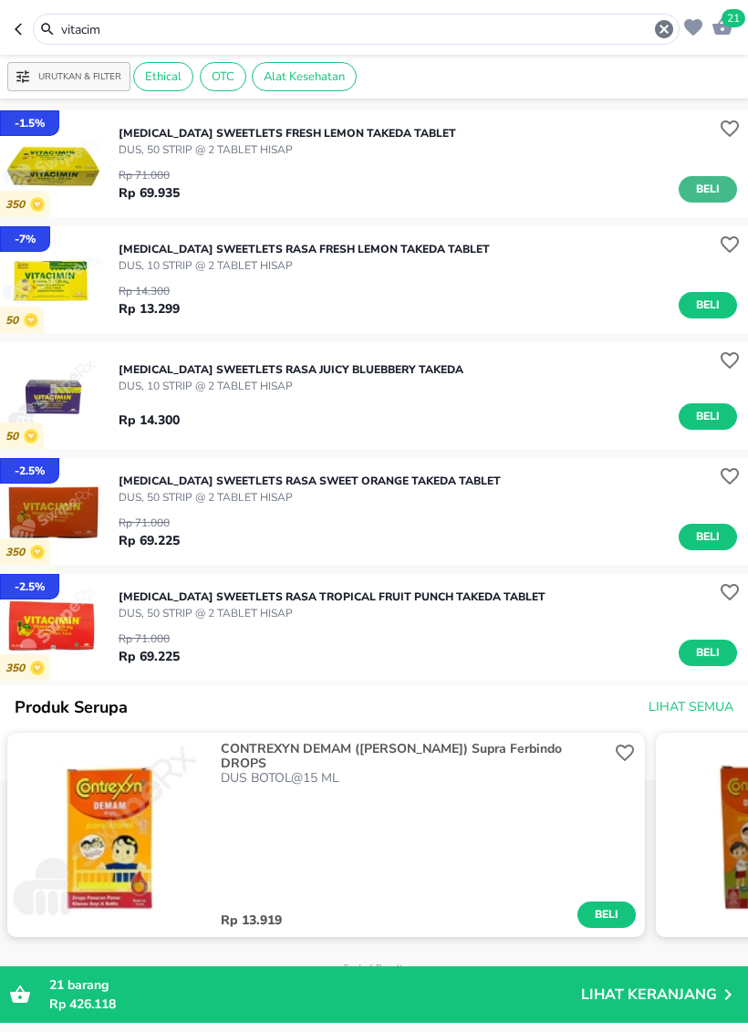
click at [714, 196] on span "Beli" at bounding box center [707, 189] width 31 height 19
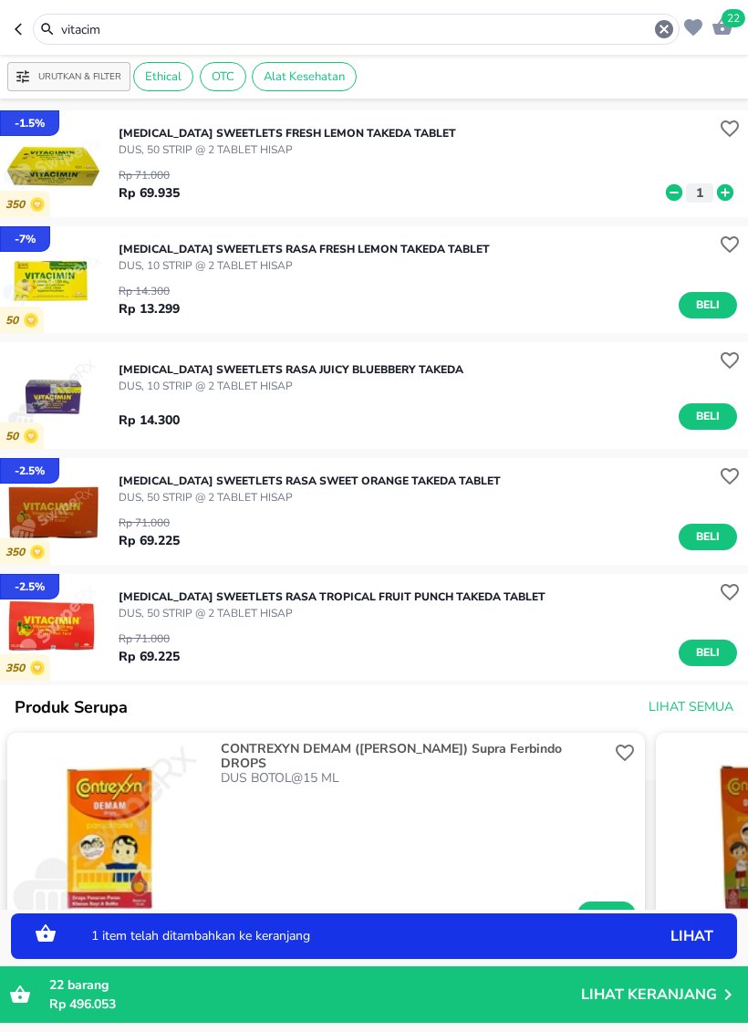
click at [735, 194] on icon at bounding box center [725, 192] width 24 height 20
click at [566, 26] on input "vitacim" at bounding box center [356, 29] width 594 height 19
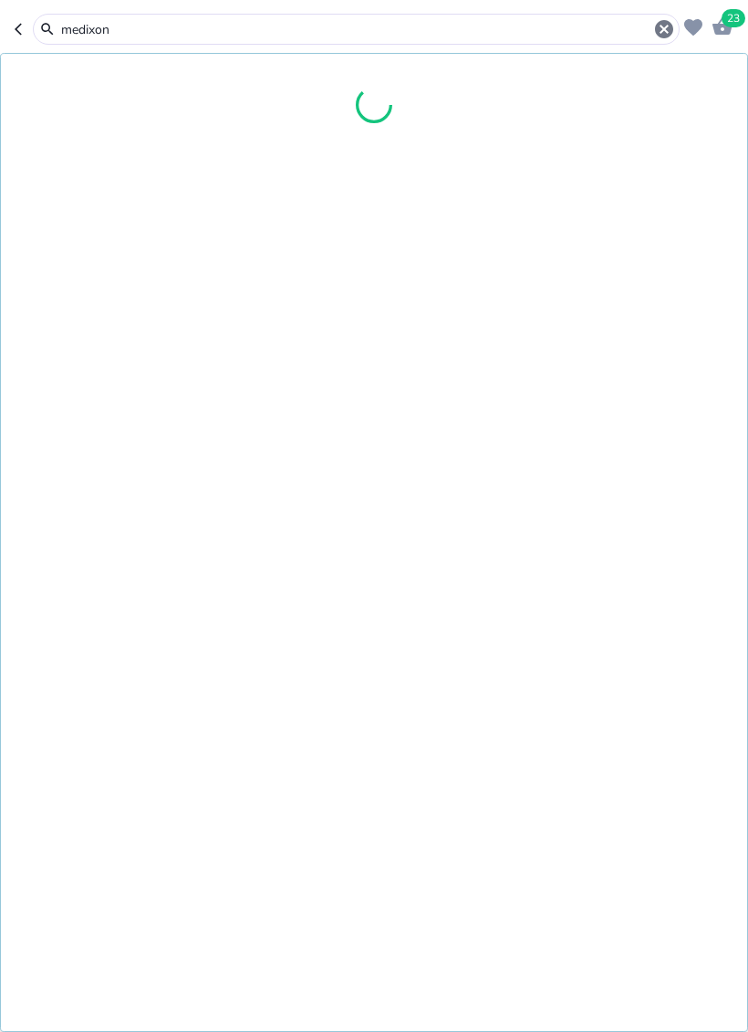
type input "medixon"
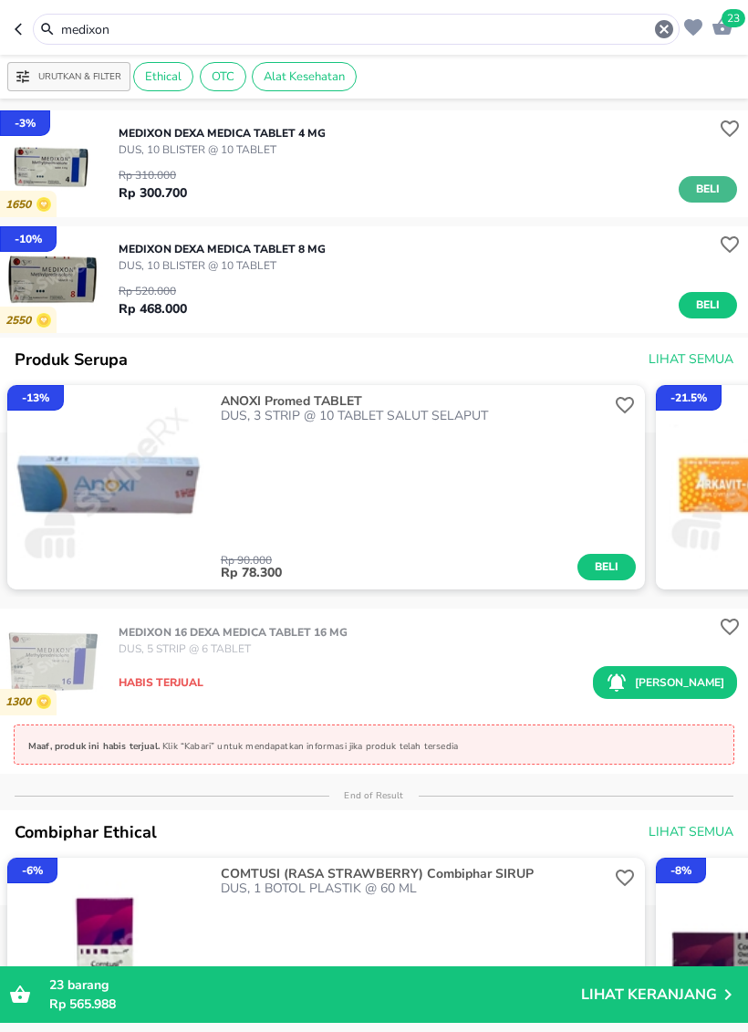
click at [716, 196] on span "Beli" at bounding box center [707, 189] width 31 height 19
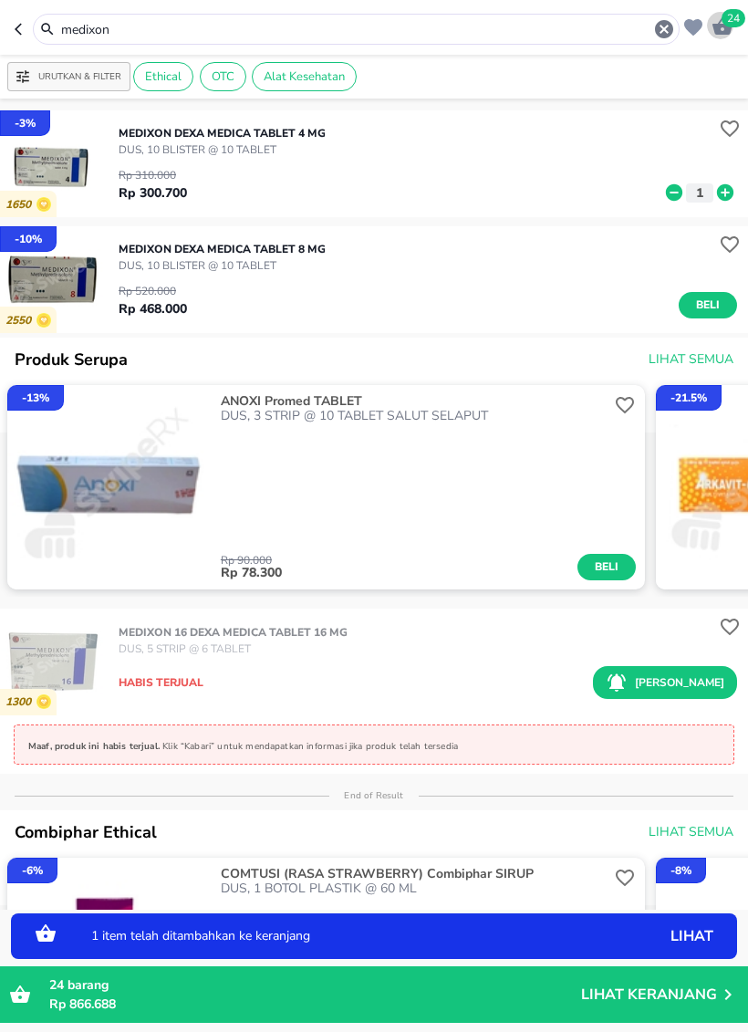
click at [721, 39] on div "24" at bounding box center [720, 25] width 26 height 28
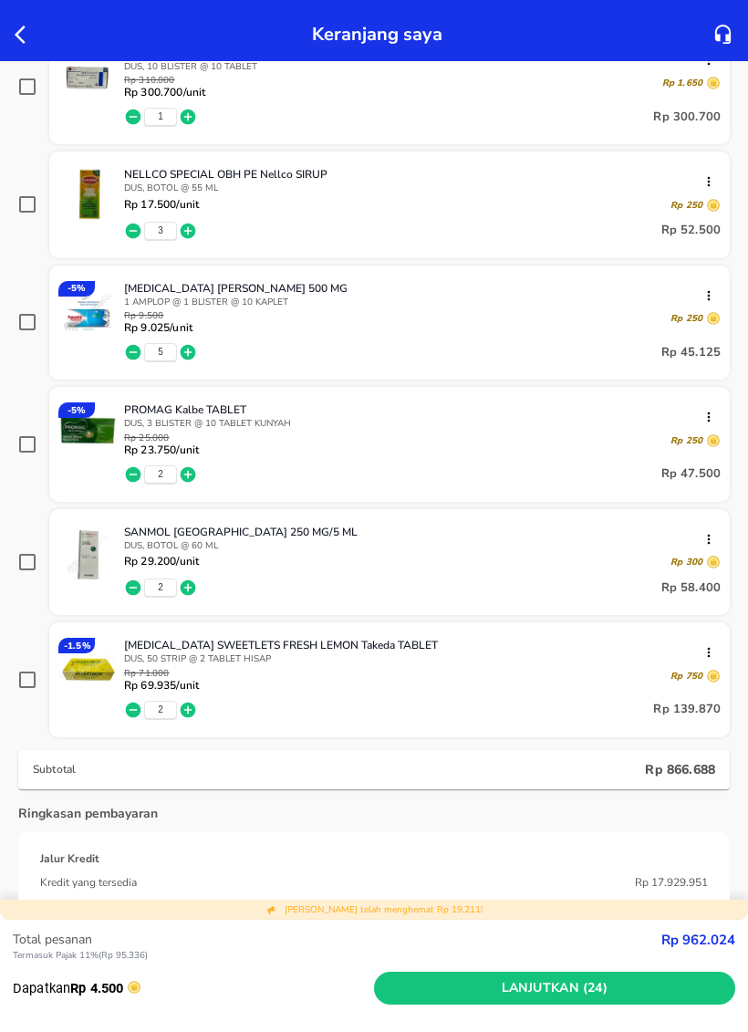
scroll to position [1158, 0]
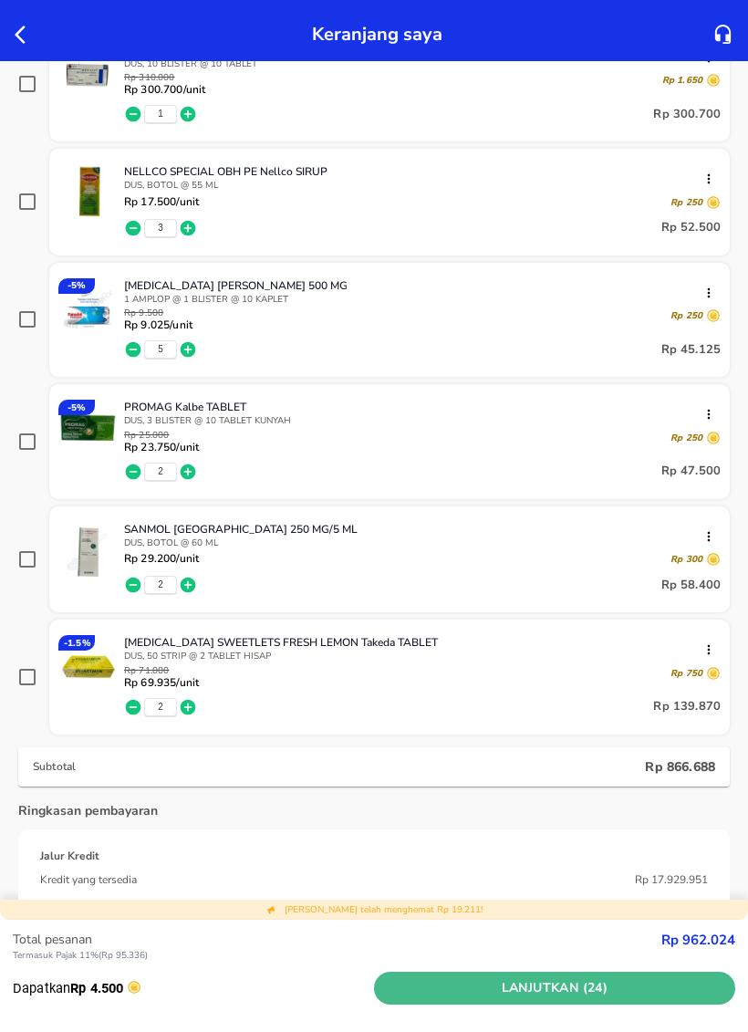
click at [562, 987] on span "Lanjutkan (24)" at bounding box center [554, 988] width 347 height 23
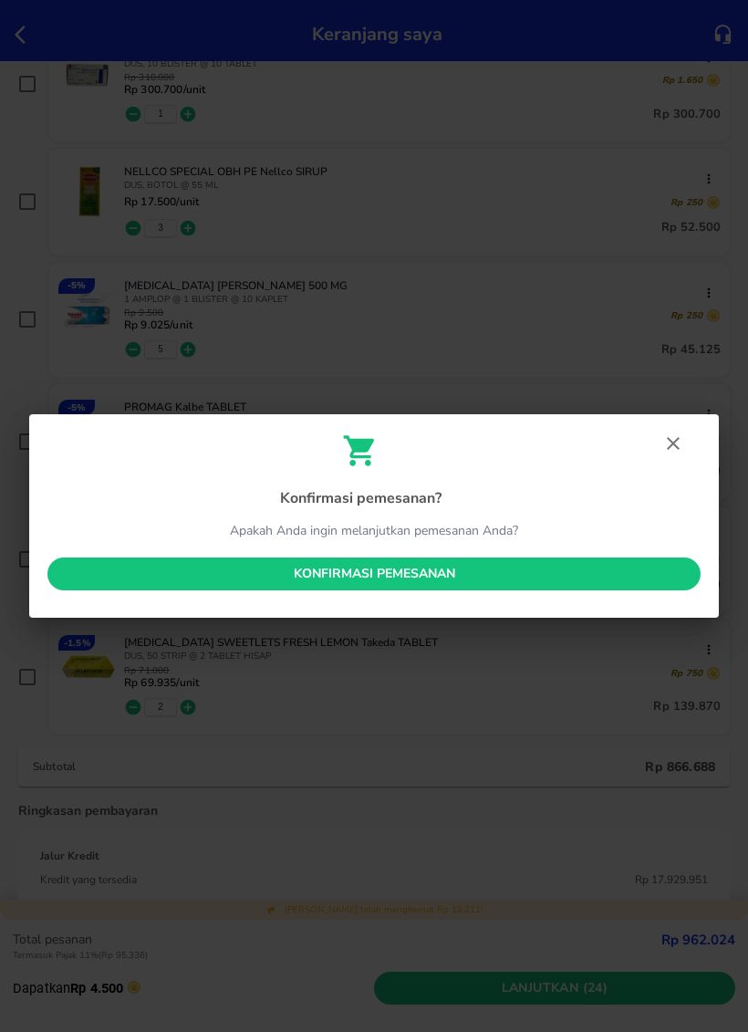
click at [425, 583] on span "Konfirmasi pemesanan" at bounding box center [374, 574] width 624 height 23
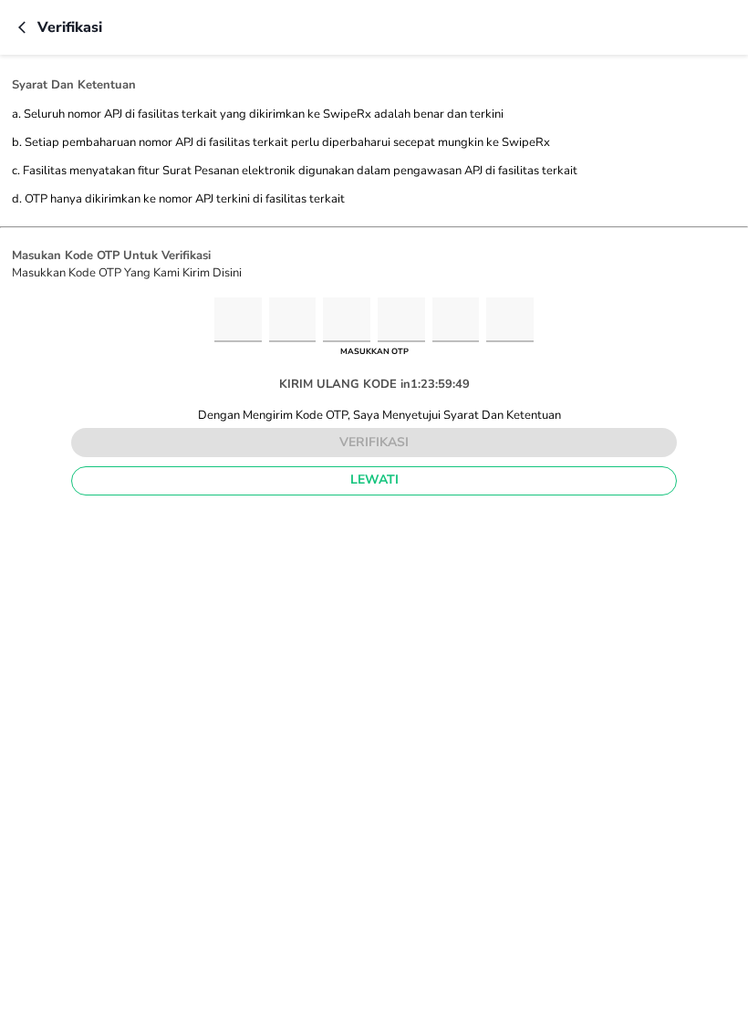
click at [214, 342] on input "Please enter OTP character 1" at bounding box center [237, 319] width 47 height 45
type input "3"
type input "4"
type input "2"
type input "7"
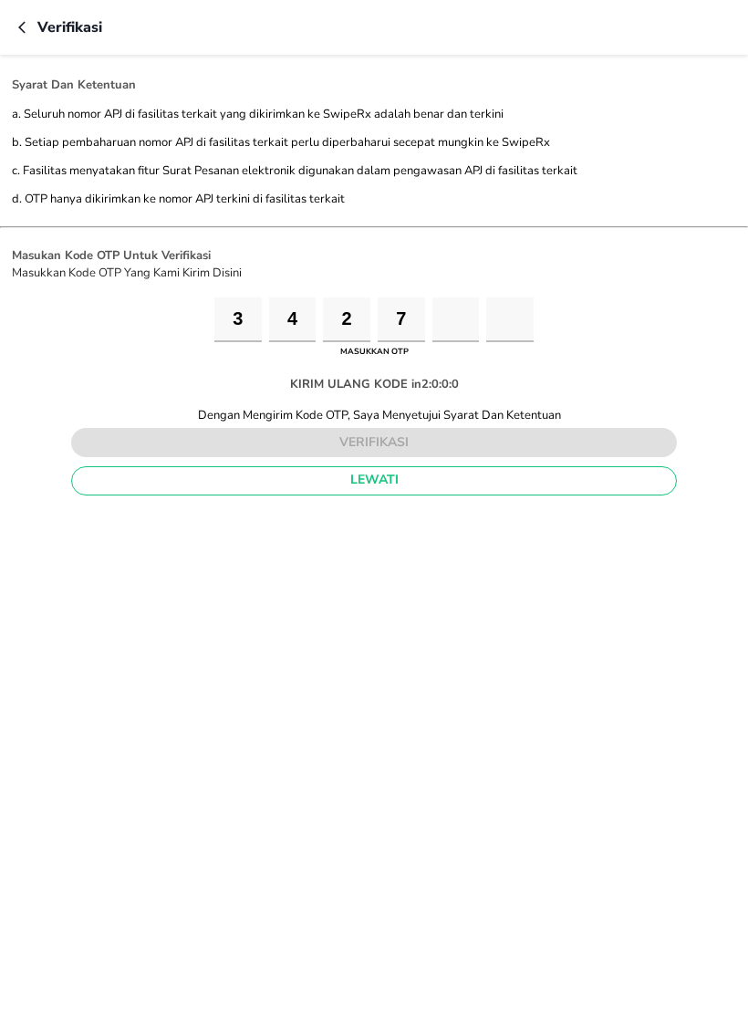
type input "3"
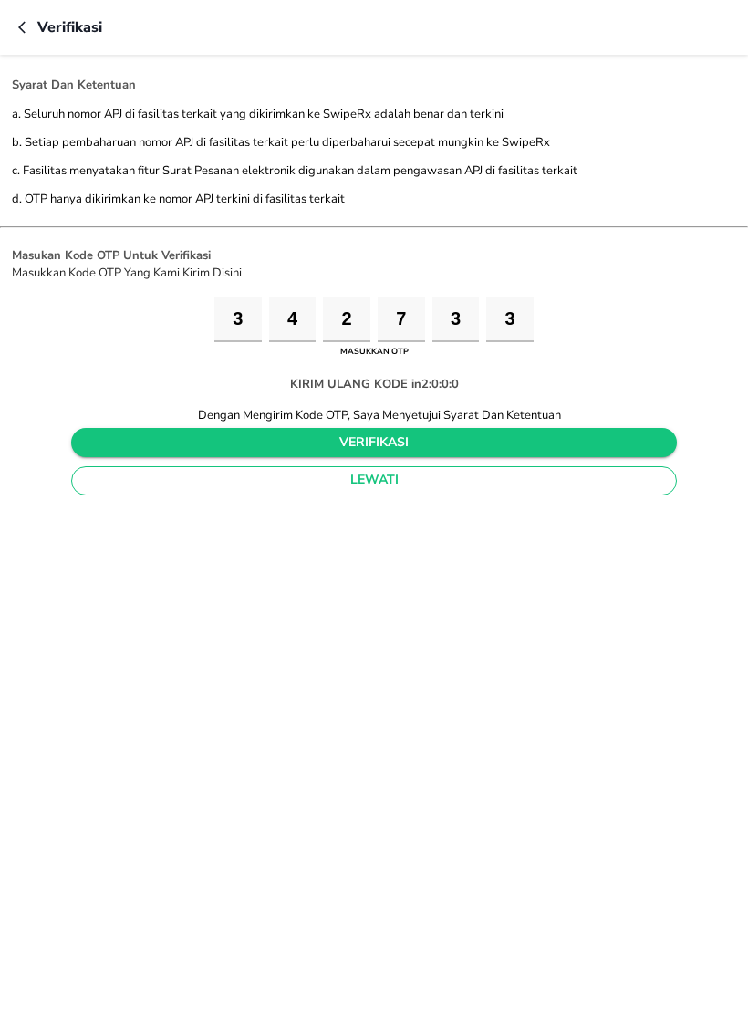
type input "3"
click at [468, 454] on span "verifikasi" at bounding box center [374, 442] width 577 height 23
